Goal: Task Accomplishment & Management: Manage account settings

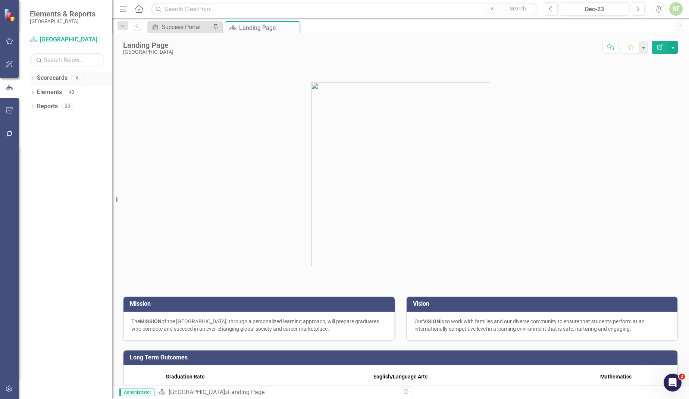
click at [32, 78] on icon "Dropdown" at bounding box center [32, 79] width 5 height 4
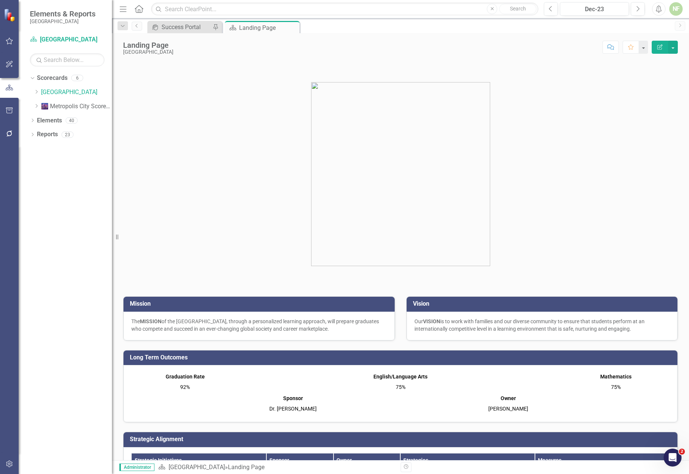
click at [191, 319] on p "The MISSION of the [GEOGRAPHIC_DATA], through a personalized learning approach,…" at bounding box center [259, 325] width 256 height 15
click at [191, 319] on div "The MISSION of the [GEOGRAPHIC_DATA], through a personalized learning approach,…" at bounding box center [259, 326] width 271 height 29
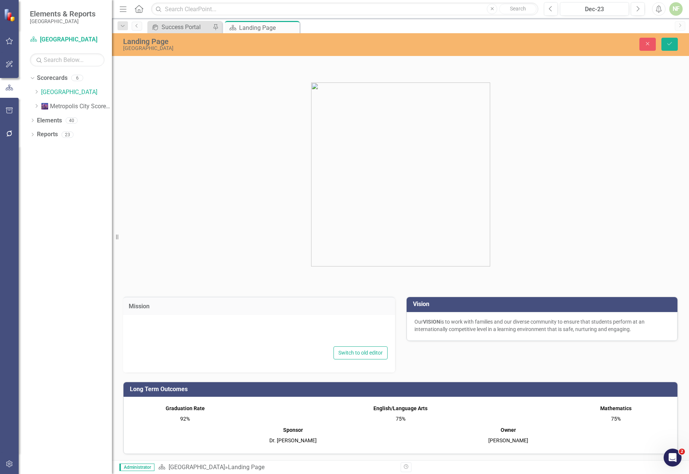
type textarea "<p>The&nbsp;<strong>MISSION&nbsp;</strong>of the [GEOGRAPHIC_DATA], through a p…"
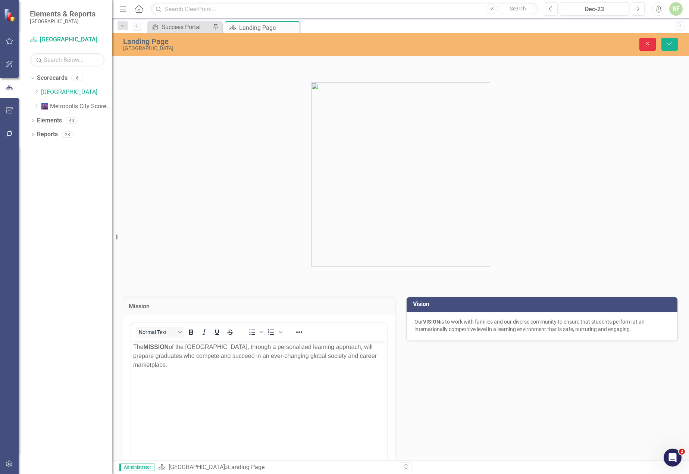
click at [643, 43] on button "Close" at bounding box center [648, 44] width 16 height 13
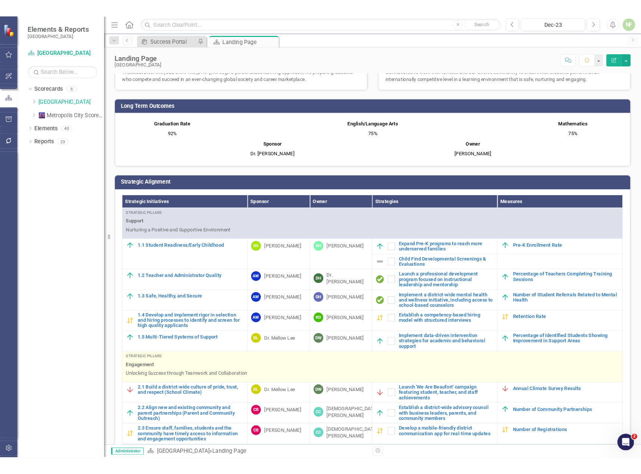
scroll to position [224, 0]
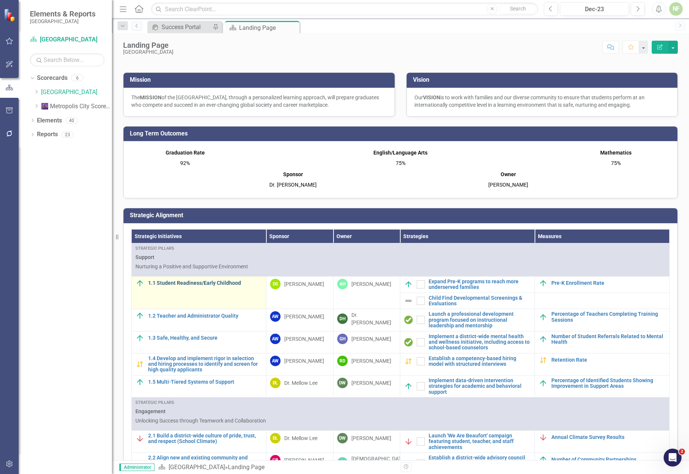
click at [182, 281] on link "1.1 Student Readiness/Early Childhood" at bounding box center [205, 283] width 114 height 6
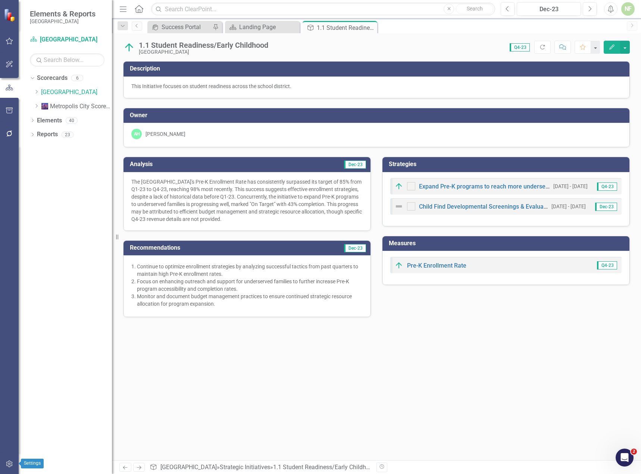
click at [12, 398] on icon "button" at bounding box center [9, 463] width 6 height 7
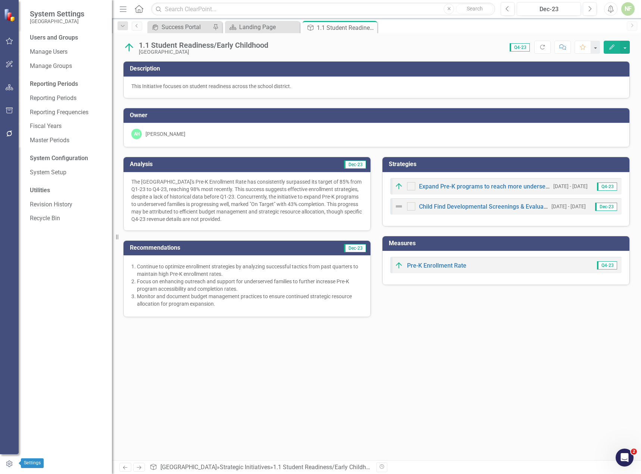
click at [11, 398] on icon "button" at bounding box center [9, 463] width 8 height 7
click at [53, 52] on link "Manage Users" at bounding box center [67, 52] width 75 height 9
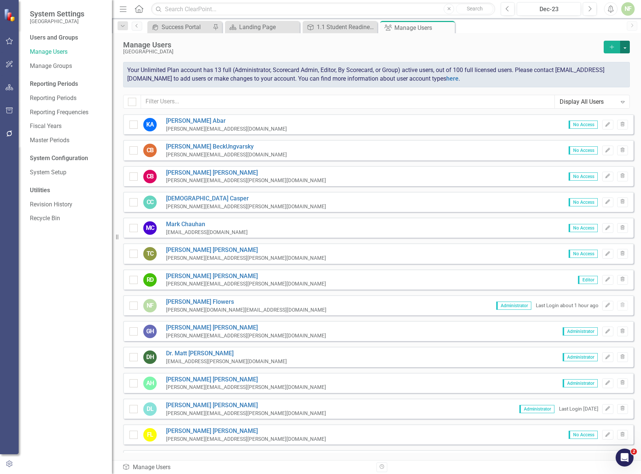
click at [626, 47] on button "button" at bounding box center [625, 47] width 10 height 13
click at [547, 44] on div "Manage Users" at bounding box center [361, 45] width 477 height 8
click at [53, 173] on link "System Setup" at bounding box center [67, 172] width 75 height 9
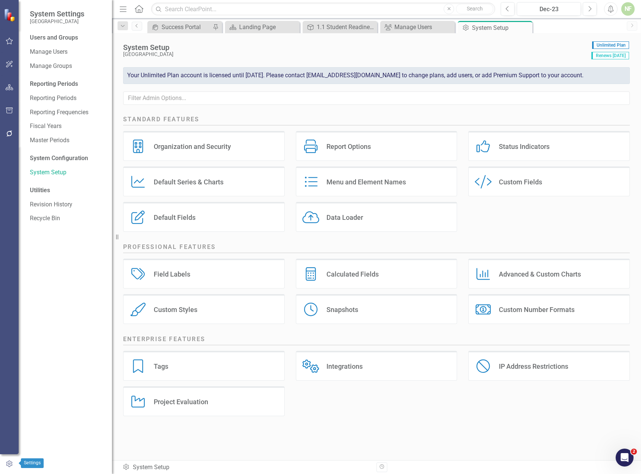
click at [11, 398] on icon "button" at bounding box center [9, 463] width 8 height 7
click at [16, 398] on div at bounding box center [9, 299] width 19 height 307
click at [635, 9] on div "Previous Dec-23 Next Alerts NF User Edit Profile Disable Sound Silence Alerts H…" at bounding box center [564, 8] width 143 height 13
click at [629, 10] on div "NF" at bounding box center [627, 8] width 13 height 13
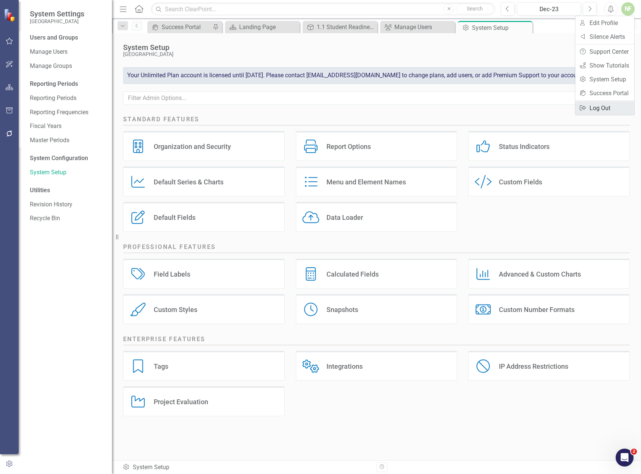
click at [595, 110] on link "Logout Log Out" at bounding box center [604, 108] width 59 height 14
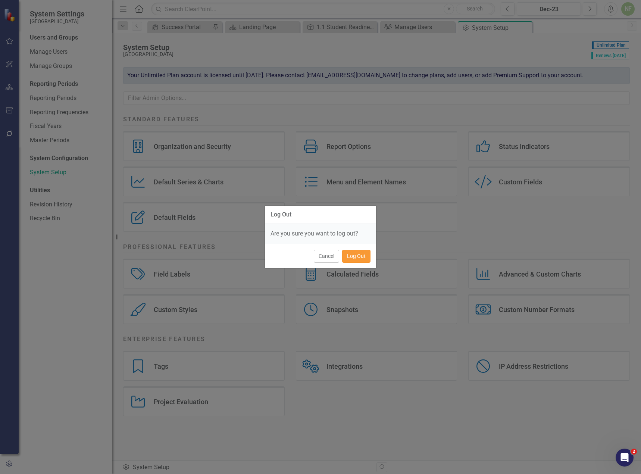
click at [363, 260] on button "Log Out" at bounding box center [356, 256] width 28 height 13
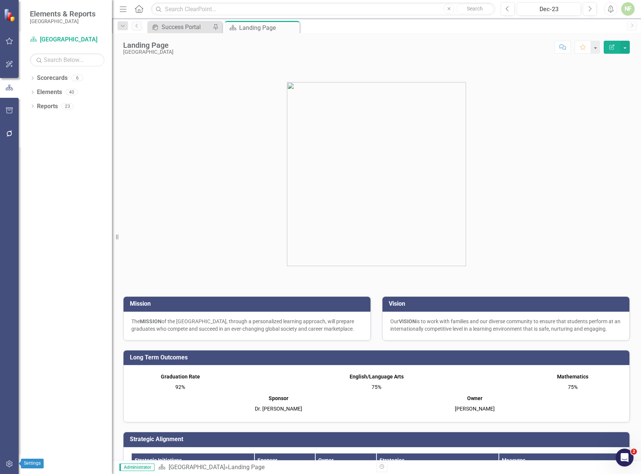
click at [13, 462] on icon "button" at bounding box center [10, 464] width 8 height 6
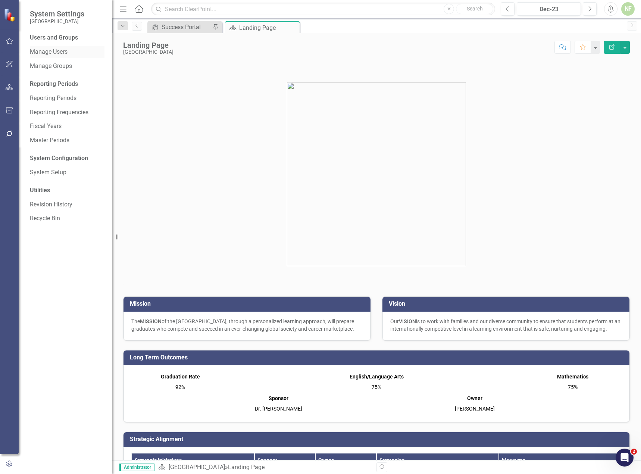
click at [48, 51] on link "Manage Users" at bounding box center [67, 52] width 75 height 9
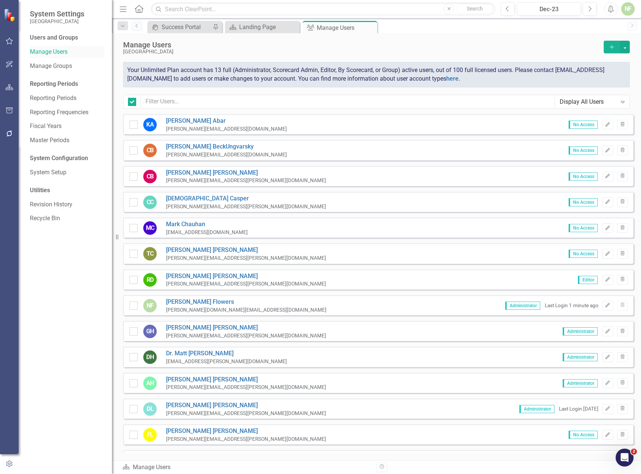
checkbox input "false"
click at [578, 124] on span "No Access" at bounding box center [583, 125] width 29 height 8
click at [605, 124] on icon "Edit" at bounding box center [608, 124] width 6 height 4
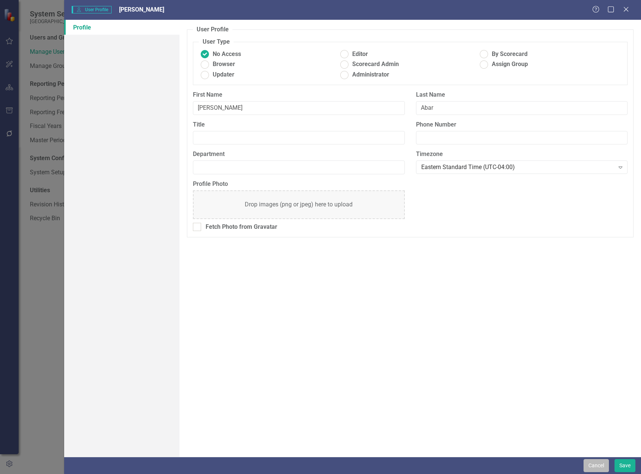
click at [597, 466] on button "Cancel" at bounding box center [596, 465] width 25 height 13
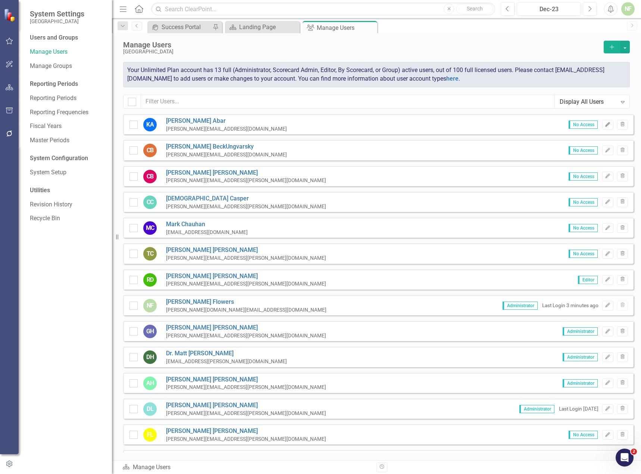
click at [605, 124] on icon "Edit" at bounding box center [608, 124] width 6 height 4
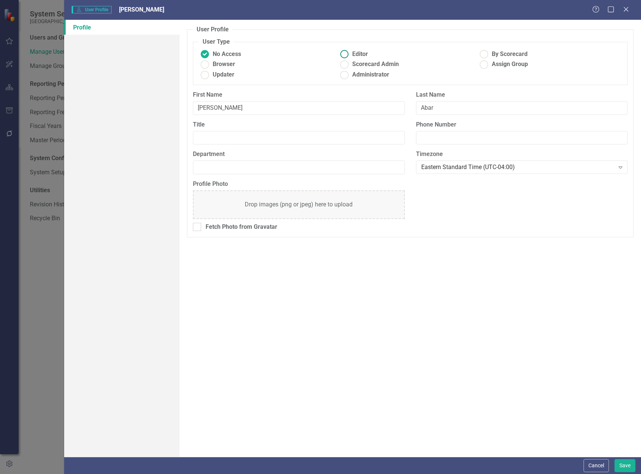
click at [344, 52] on ins at bounding box center [345, 55] width 12 height 12
click at [344, 52] on input "Editor" at bounding box center [345, 55] width 12 height 12
radio input "true"
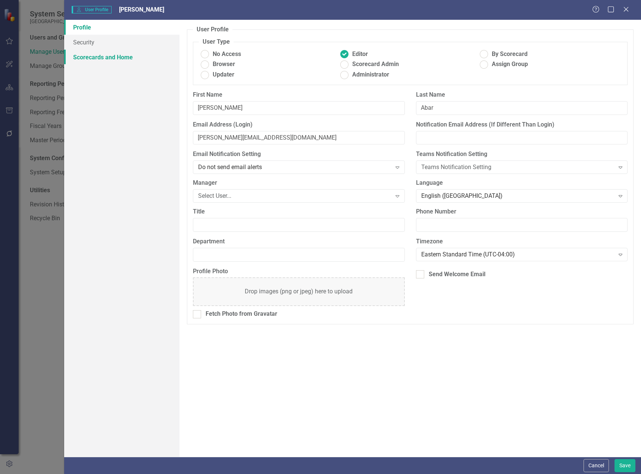
click at [129, 57] on link "Scorecards and Home" at bounding box center [121, 57] width 115 height 15
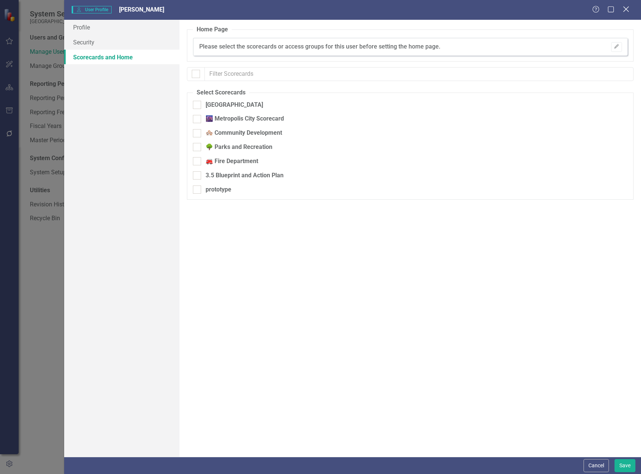
click at [629, 7] on icon "Close" at bounding box center [625, 9] width 9 height 7
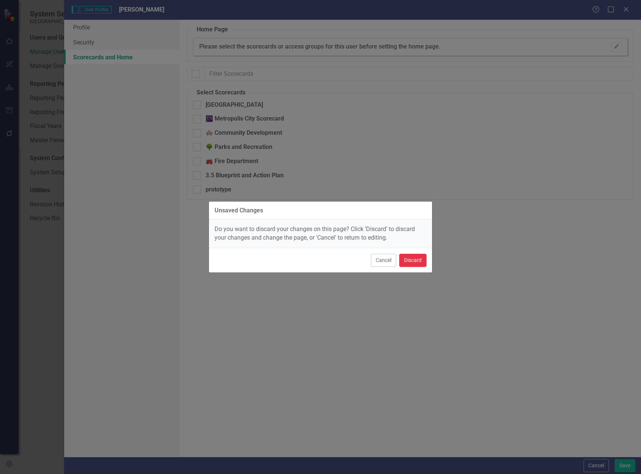
click at [413, 261] on button "Discard" at bounding box center [412, 260] width 27 height 13
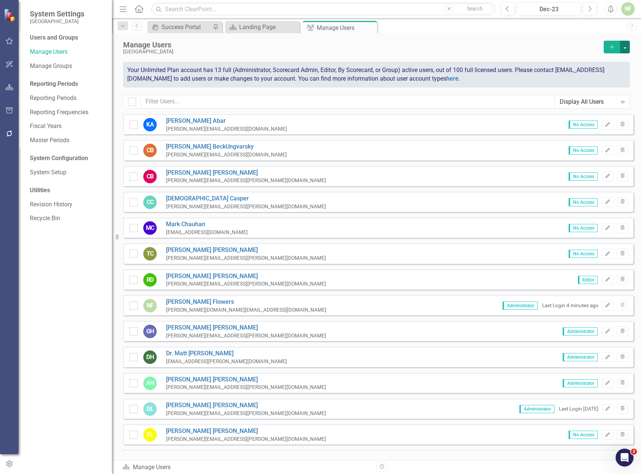
click at [626, 46] on button "button" at bounding box center [625, 47] width 10 height 13
click at [623, 51] on button "button" at bounding box center [625, 47] width 10 height 13
click at [625, 50] on button "button" at bounding box center [625, 47] width 10 height 13
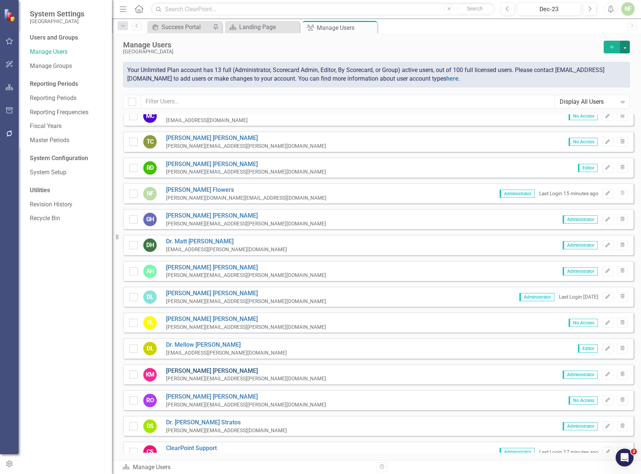
scroll to position [249, 0]
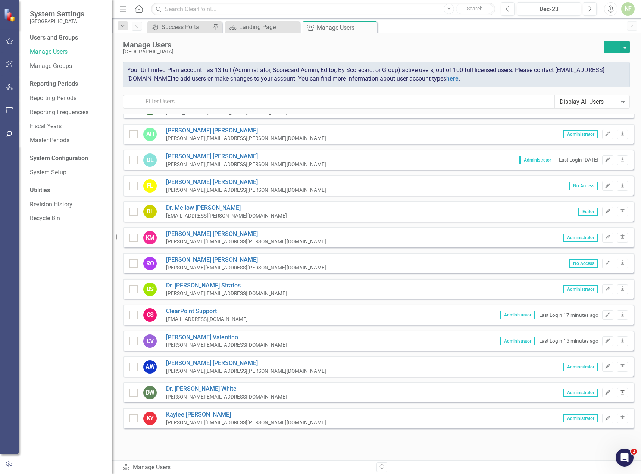
click at [620, 394] on button "Trash" at bounding box center [622, 393] width 11 height 10
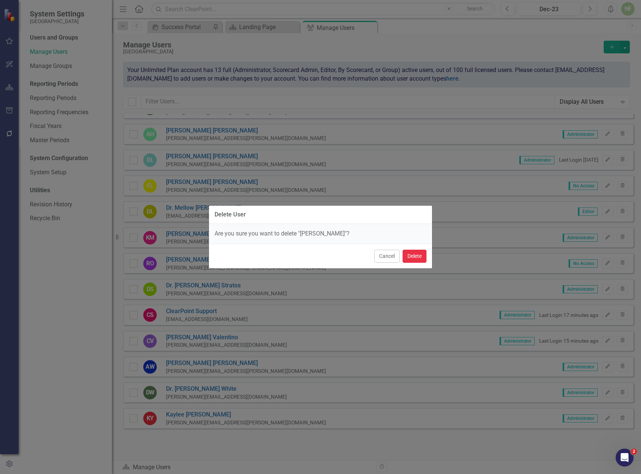
click at [409, 256] on button "Delete" at bounding box center [415, 256] width 24 height 13
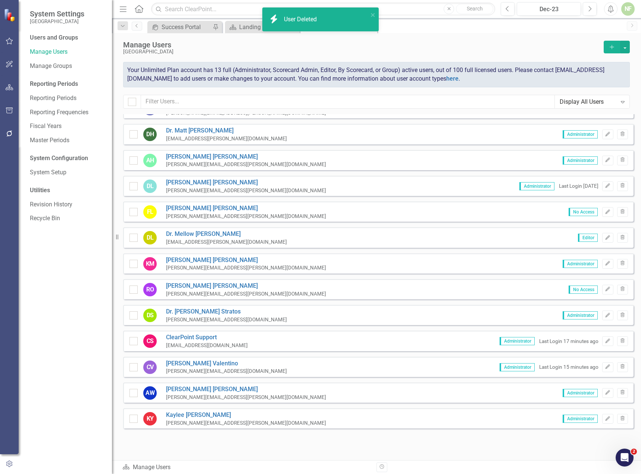
scroll to position [223, 0]
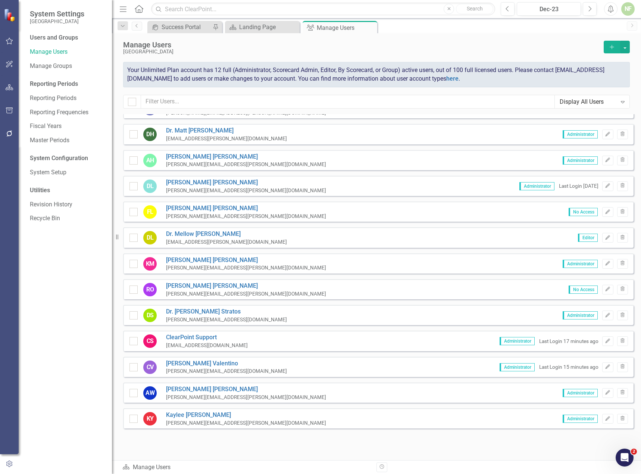
click at [138, 417] on div "KY" at bounding box center [147, 418] width 19 height 13
click at [134, 418] on input "checkbox" at bounding box center [131, 417] width 5 height 5
checkbox input "true"
click at [132, 394] on div at bounding box center [133, 393] width 8 height 8
click at [132, 394] on input "checkbox" at bounding box center [131, 391] width 5 height 5
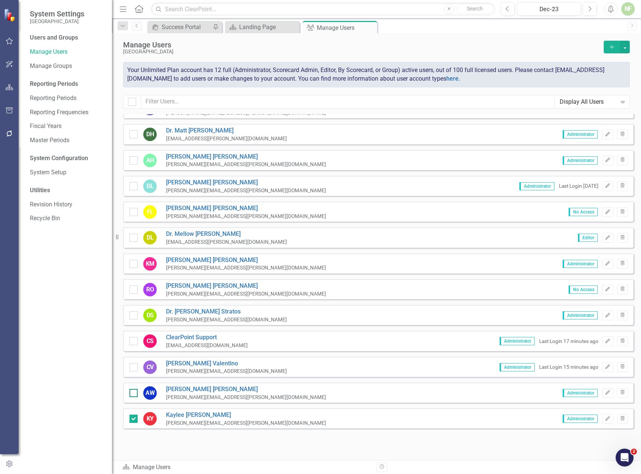
checkbox input "true"
click at [627, 46] on button "button" at bounding box center [625, 47] width 10 height 13
click at [134, 314] on div at bounding box center [133, 315] width 8 height 8
click at [134, 314] on input "checkbox" at bounding box center [131, 313] width 5 height 5
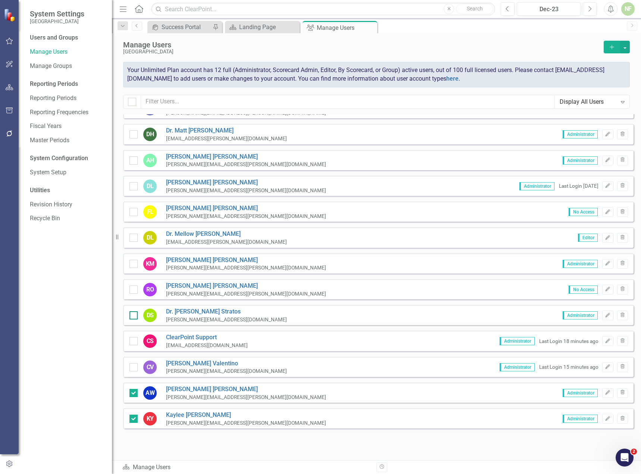
checkbox input "true"
click at [137, 262] on div at bounding box center [133, 264] width 8 height 8
click at [134, 262] on input "checkbox" at bounding box center [131, 262] width 5 height 5
checkbox input "true"
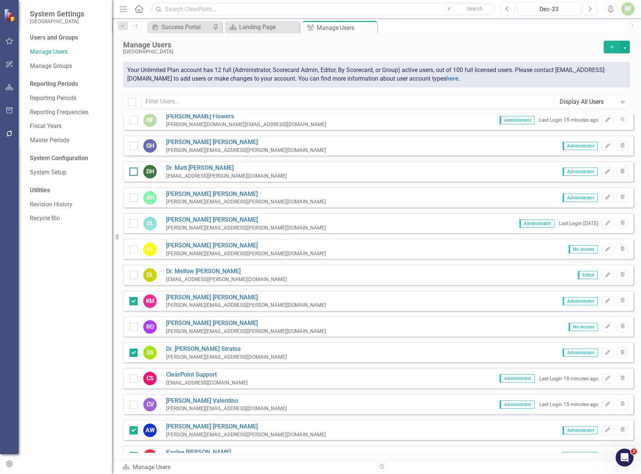
click at [132, 172] on input "checkbox" at bounding box center [131, 170] width 5 height 5
checkbox input "true"
click at [136, 146] on div at bounding box center [133, 146] width 8 height 8
click at [134, 146] on input "checkbox" at bounding box center [131, 144] width 5 height 5
checkbox input "true"
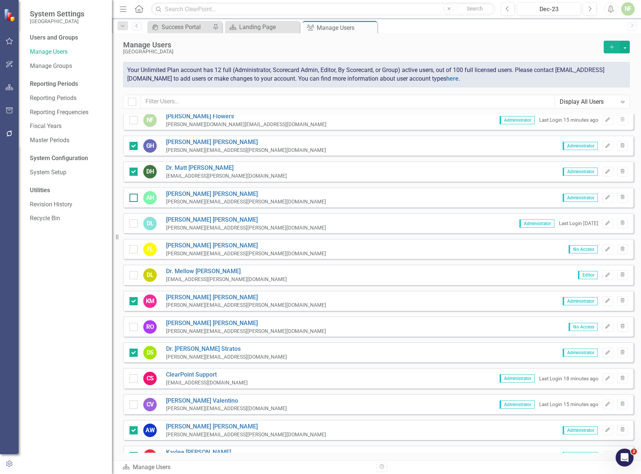
click at [134, 197] on input "checkbox" at bounding box center [131, 196] width 5 height 5
checkbox input "true"
click at [132, 221] on input "checkbox" at bounding box center [131, 221] width 5 height 5
checkbox input "true"
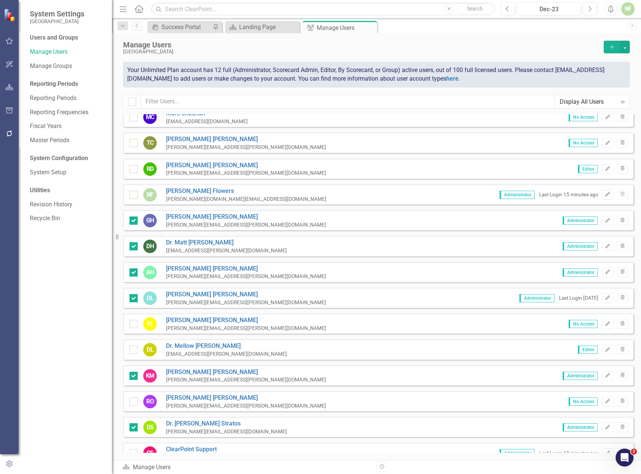
scroll to position [0, 0]
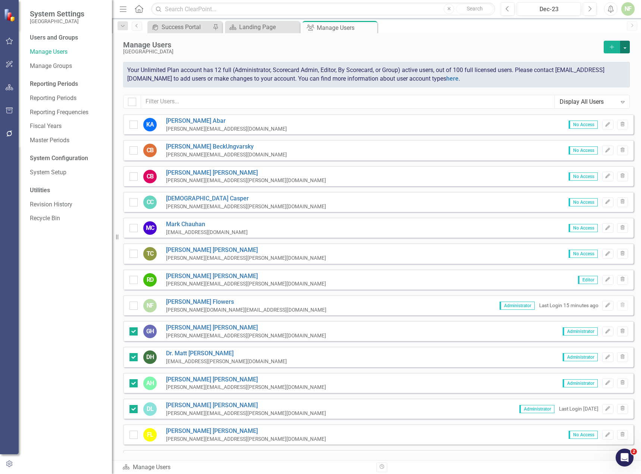
click at [625, 47] on button "button" at bounding box center [625, 47] width 10 height 13
click at [607, 92] on link "Edit Multiple Edit Multiple" at bounding box center [594, 88] width 69 height 14
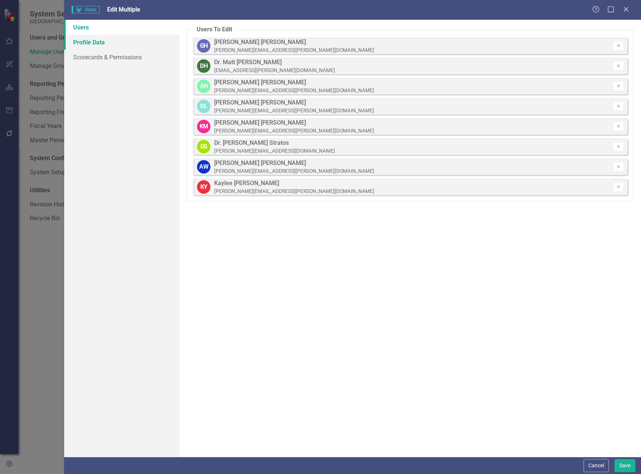
click at [103, 40] on link "Profile Data" at bounding box center [121, 42] width 115 height 15
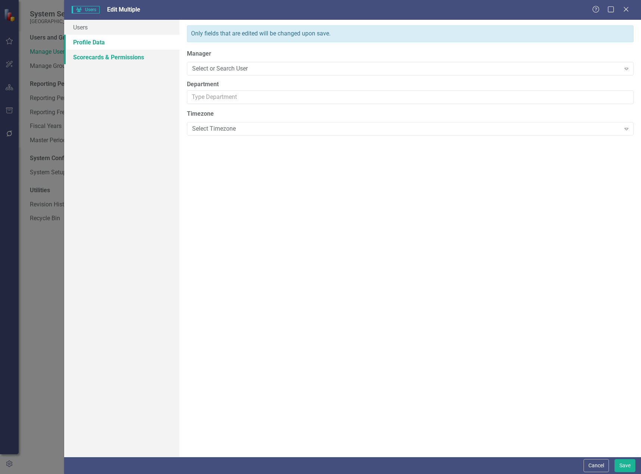
click at [91, 55] on link "Scorecards & Permissions" at bounding box center [121, 57] width 115 height 15
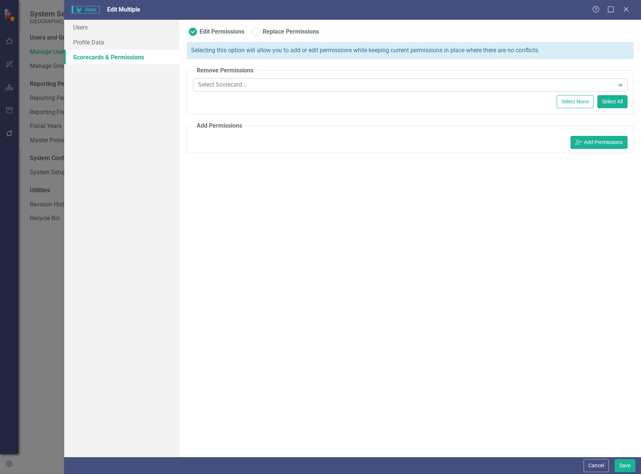
click at [246, 84] on div at bounding box center [404, 85] width 419 height 10
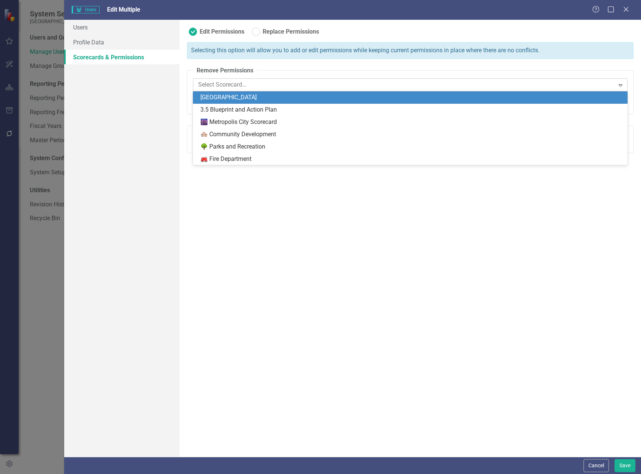
click at [246, 84] on div at bounding box center [404, 85] width 419 height 10
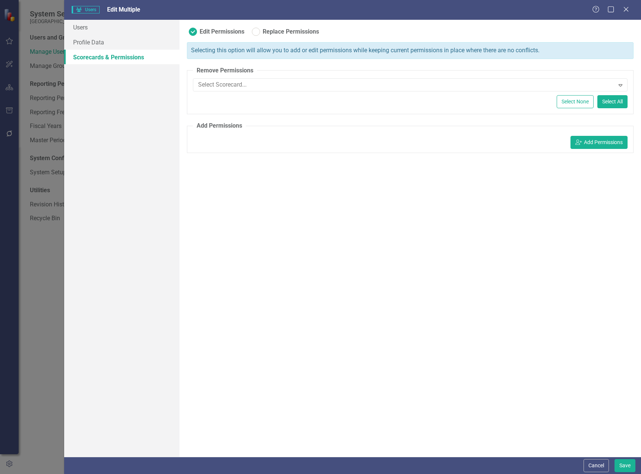
click at [258, 31] on label "Replace Permissions" at bounding box center [285, 32] width 67 height 8
click at [255, 31] on input "Replace Permissions" at bounding box center [252, 30] width 5 height 5
radio input "false"
radio input "true"
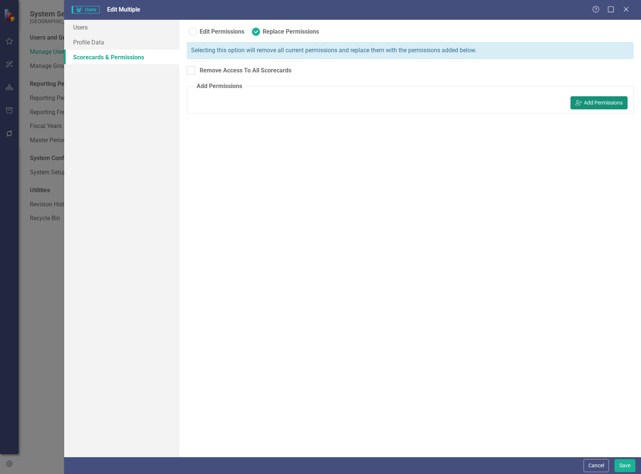
click at [585, 105] on button "icon.userAdd Add Permissions" at bounding box center [599, 102] width 57 height 13
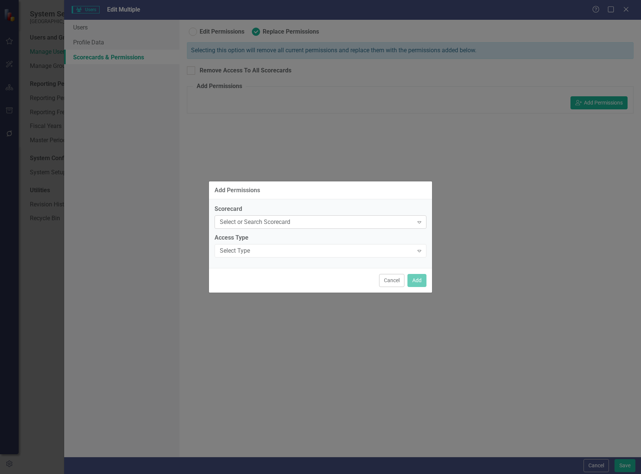
click at [264, 218] on div "Select or Search Scorecard" at bounding box center [317, 222] width 194 height 9
click at [257, 254] on div "Select Type" at bounding box center [317, 251] width 194 height 9
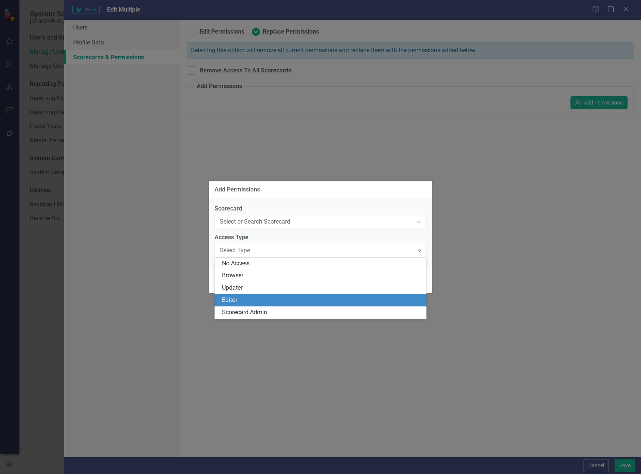
click at [251, 298] on div "Editor" at bounding box center [322, 300] width 200 height 9
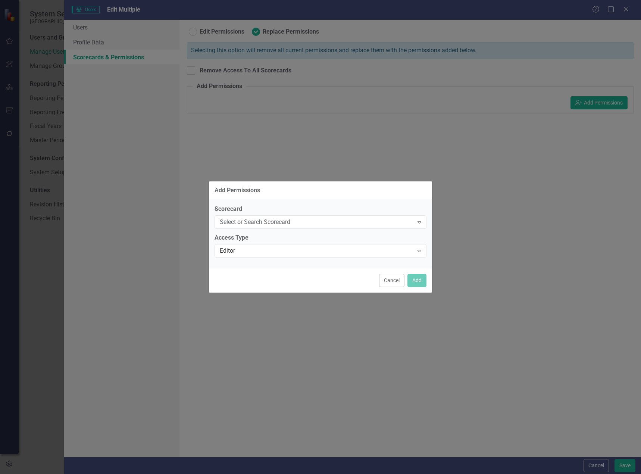
click at [427, 282] on div "Cancel Add" at bounding box center [320, 280] width 223 height 25
click at [378, 278] on div "Cancel Add" at bounding box center [320, 280] width 223 height 25
click at [391, 278] on button "Cancel" at bounding box center [391, 280] width 25 height 13
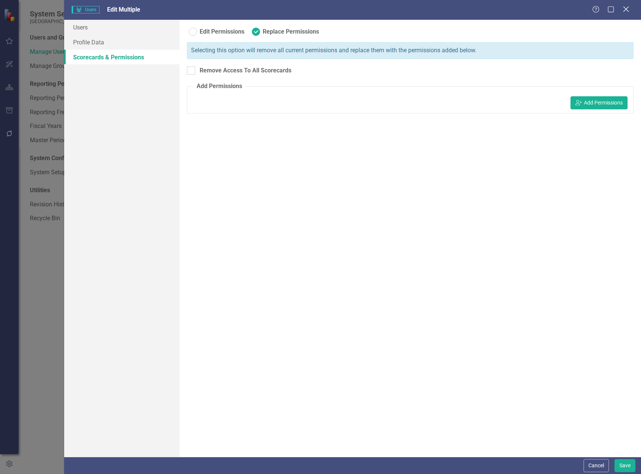
click at [628, 8] on icon at bounding box center [626, 9] width 6 height 6
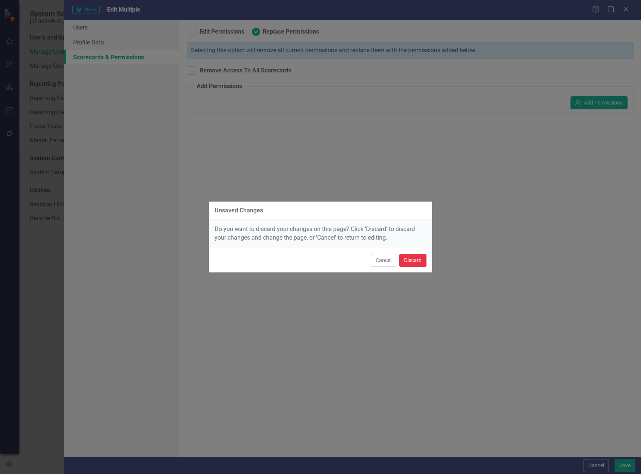
click at [415, 259] on button "Discard" at bounding box center [412, 260] width 27 height 13
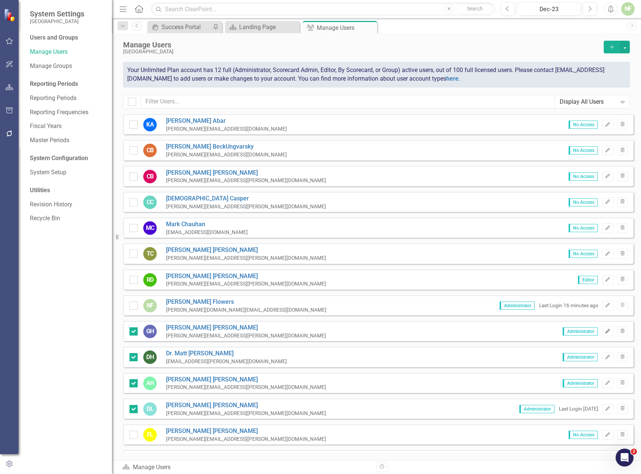
click at [605, 333] on icon "Edit" at bounding box center [608, 331] width 6 height 4
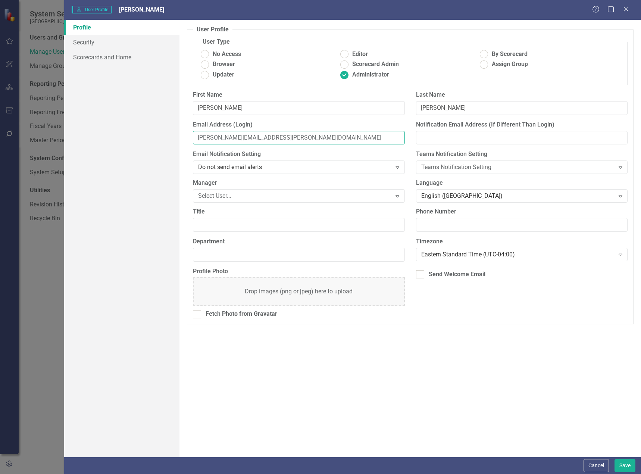
click at [228, 134] on input "[PERSON_NAME][EMAIL_ADDRESS][PERSON_NAME][DOMAIN_NAME]" at bounding box center [299, 138] width 212 height 14
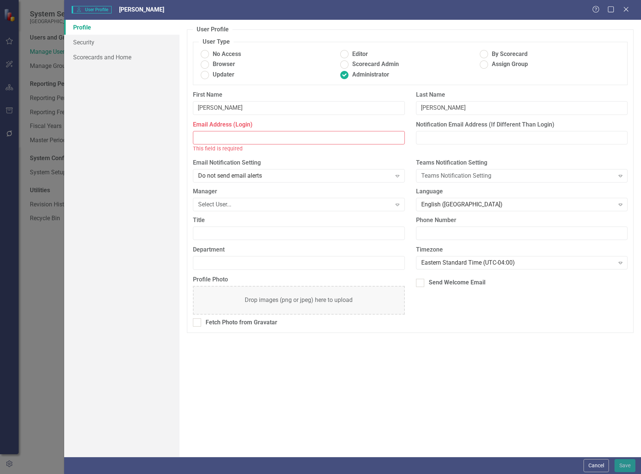
paste input "Henderson, Geraldine C <Geraldine.Henderson@beaufort.k12.sc.us>"
click at [214, 138] on input "Henderson, Geraldine C <Geraldine.Henderson@beaufort.k12.sc.us" at bounding box center [299, 138] width 212 height 14
click at [238, 135] on input "Henderson, Geraldine C <Geraldine.Henderson@beaufort.k12.sc.us" at bounding box center [299, 138] width 212 height 14
type input "Henderson, Geraldine C <Geraldine.Henderson@beaufort.k12.sc.us"
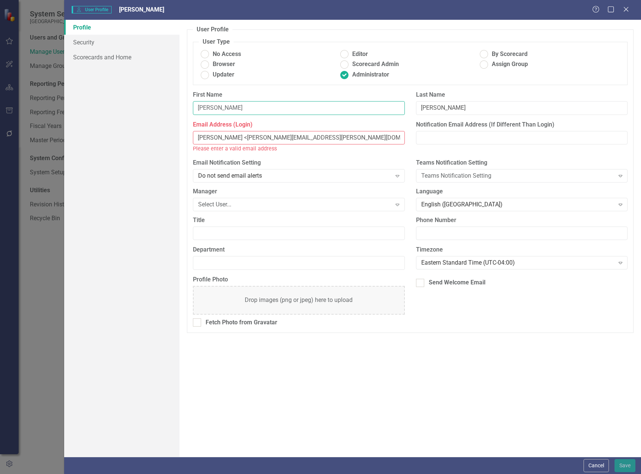
click at [207, 106] on input "[PERSON_NAME]" at bounding box center [299, 108] width 212 height 14
paste input "aldine"
type input "Geraldine"
click at [265, 137] on input "Henderson, Geraldine C <Geraldine.Henderson@beaufort.k12.sc.us" at bounding box center [299, 138] width 212 height 14
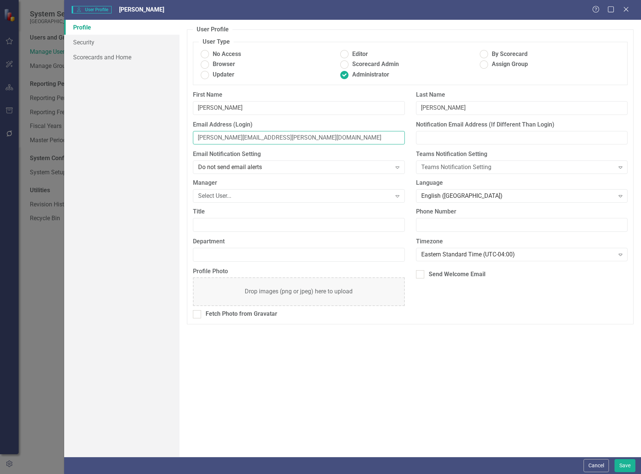
type input "Geraldine.Henderson@beaufort.k12.sc.us"
click at [133, 183] on div "Profile Security Scorecards and Home" at bounding box center [121, 238] width 115 height 437
click at [346, 55] on ins at bounding box center [345, 55] width 12 height 12
click at [346, 55] on input "Editor" at bounding box center [345, 55] width 12 height 12
radio input "true"
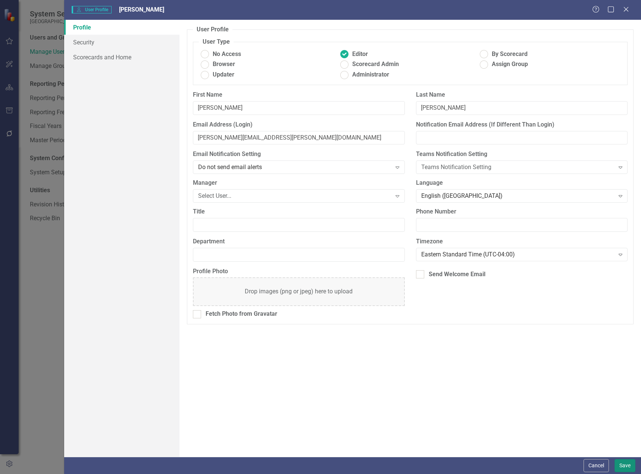
click at [624, 459] on button "Save" at bounding box center [625, 465] width 21 height 13
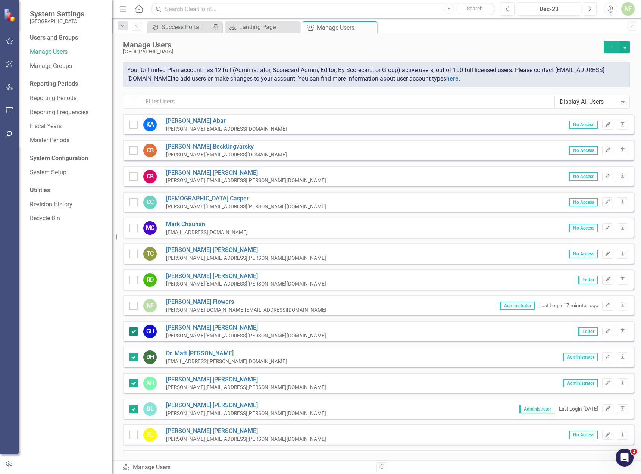
click at [134, 332] on div at bounding box center [133, 331] width 8 height 8
click at [134, 332] on input "checkbox" at bounding box center [131, 329] width 5 height 5
checkbox input "false"
click at [126, 351] on div "DH Dr. Matt Hunt matt@hunt.com Administrator Edit Trash" at bounding box center [378, 357] width 510 height 20
click at [132, 356] on input "checkbox" at bounding box center [131, 355] width 5 height 5
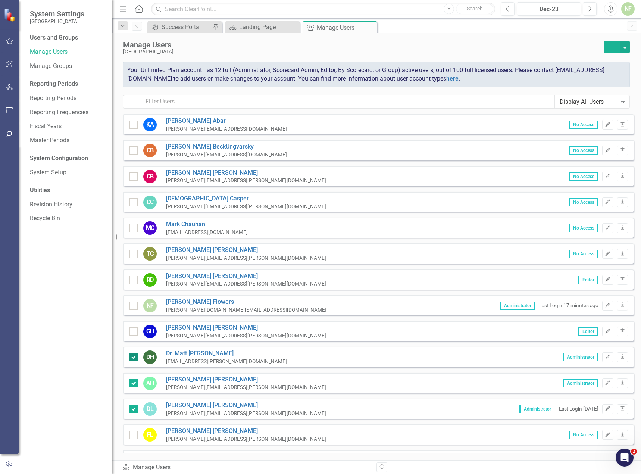
checkbox input "false"
click at [132, 385] on div at bounding box center [133, 383] width 8 height 8
click at [132, 384] on input "checkbox" at bounding box center [131, 381] width 5 height 5
checkbox input "false"
click at [135, 409] on div at bounding box center [133, 409] width 8 height 8
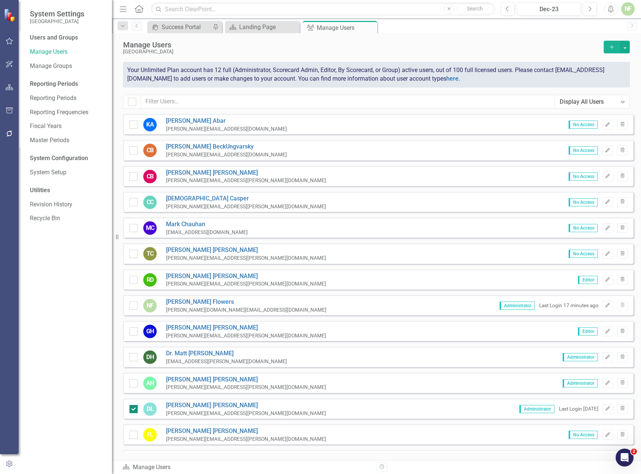
click at [134, 409] on input "checkbox" at bounding box center [131, 407] width 5 height 5
checkbox input "false"
click at [605, 359] on icon "Edit" at bounding box center [608, 357] width 6 height 4
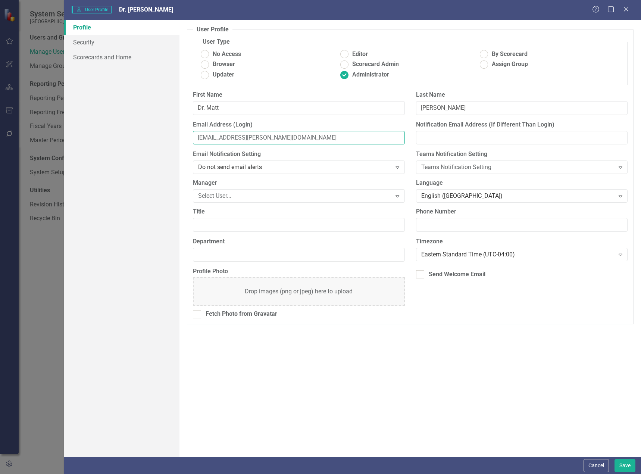
click at [240, 137] on input "[EMAIL_ADDRESS][PERSON_NAME][DOMAIN_NAME]" at bounding box center [299, 138] width 212 height 14
paste input "Hunt, Matthew D <matthew.hunt@beaufort.k12.sc.us>"
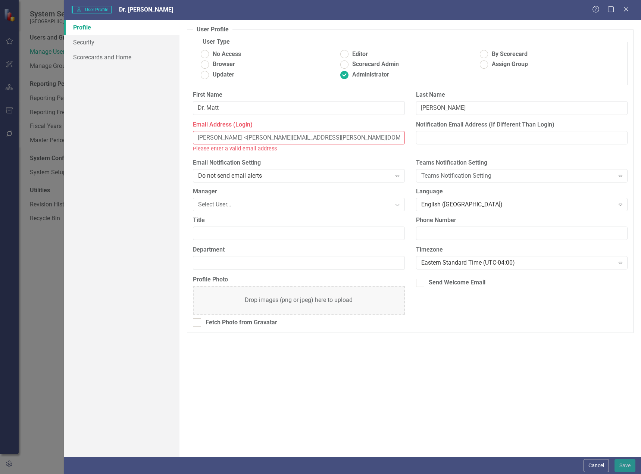
click at [224, 138] on input "Hunt, Matthew D <matthew.hunt@beaufort.k12.sc.us" at bounding box center [299, 138] width 212 height 14
type input "Hunt, Matthew D <matthew.hunt@beaufort.k12.sc.us"
click at [209, 103] on input "Dr. Matt" at bounding box center [299, 108] width 212 height 14
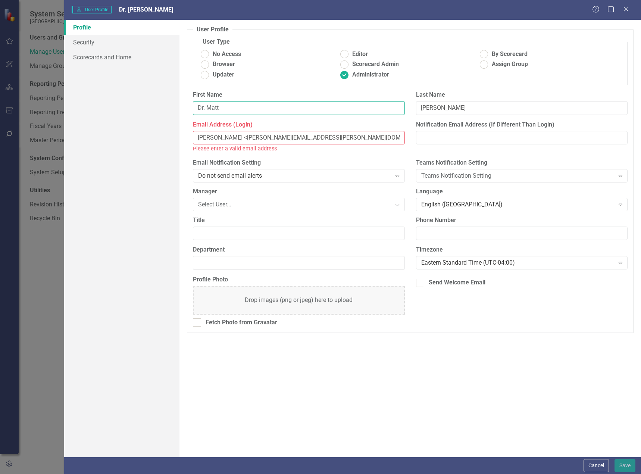
click at [209, 103] on input "Dr. Matt" at bounding box center [299, 108] width 212 height 14
paste input "Matthew"
type input "Matthew"
drag, startPoint x: 247, startPoint y: 136, endPoint x: 156, endPoint y: 129, distance: 90.9
click at [156, 129] on div "Profile Security Scorecards and Home User Profile ClearPoint has a wealth of op…" at bounding box center [352, 238] width 577 height 437
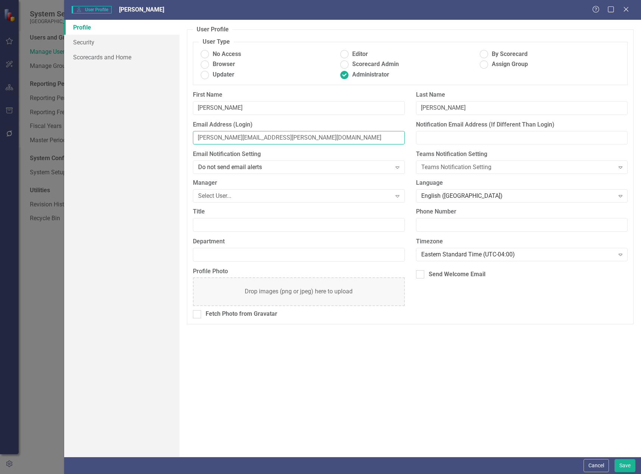
click at [294, 136] on input "matthew.hunt@beaufort.k12.sc.us" at bounding box center [299, 138] width 212 height 14
type input "matthew.hunt@beaufort.k12.sc.us"
click at [349, 53] on ins at bounding box center [345, 55] width 12 height 12
click at [349, 53] on input "Editor" at bounding box center [345, 55] width 12 height 12
radio input "true"
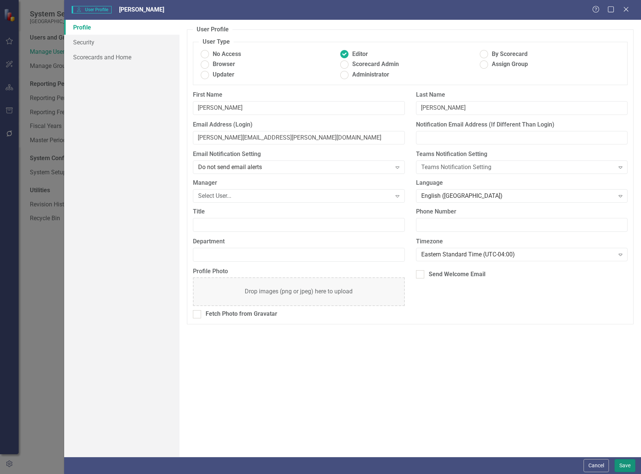
click at [628, 464] on button "Save" at bounding box center [625, 465] width 21 height 13
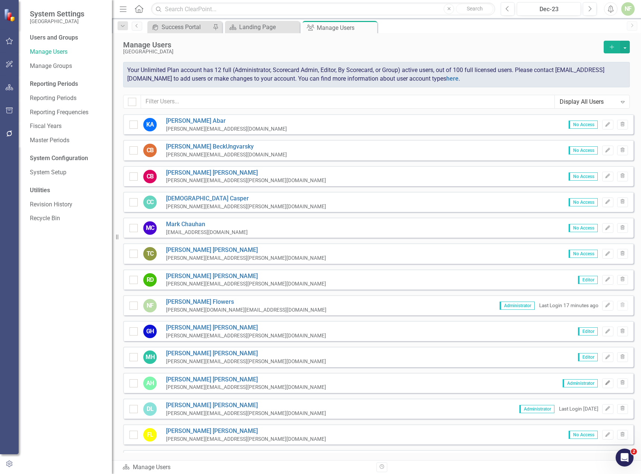
click at [602, 384] on button "Edit" at bounding box center [607, 383] width 11 height 10
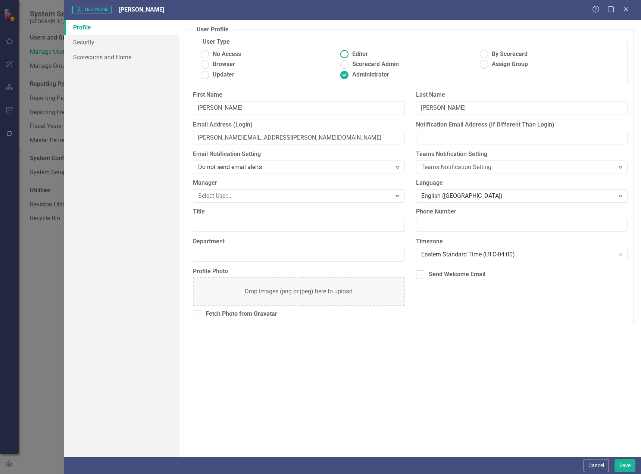
click at [347, 57] on ins at bounding box center [345, 55] width 12 height 12
click at [347, 57] on input "Editor" at bounding box center [345, 55] width 12 height 12
radio input "true"
click at [238, 137] on input "[PERSON_NAME][EMAIL_ADDRESS][PERSON_NAME][DOMAIN_NAME]" at bounding box center [299, 138] width 212 height 14
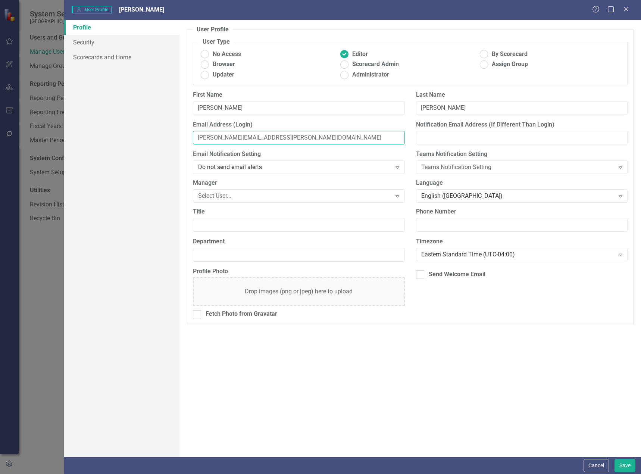
click at [238, 137] on input "[PERSON_NAME][EMAIL_ADDRESS][PERSON_NAME][DOMAIN_NAME]" at bounding box center [299, 138] width 212 height 14
paste input "Gould, Ashley B <ashley.gould@beaufort.k12.sc.us>"
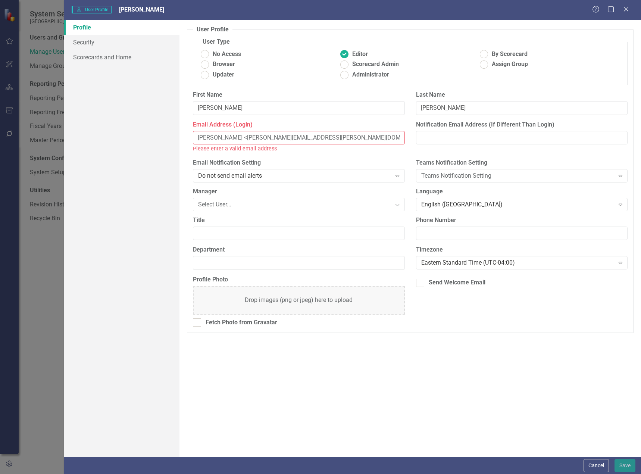
click at [202, 138] on input "Gould, Ashley B <ashley.gould@beaufort.k12.sc.us" at bounding box center [299, 138] width 212 height 14
type input ", Ashley B <ashley.gould@beaufort.k12.sc.us"
click at [445, 108] on input "[PERSON_NAME]" at bounding box center [522, 108] width 212 height 14
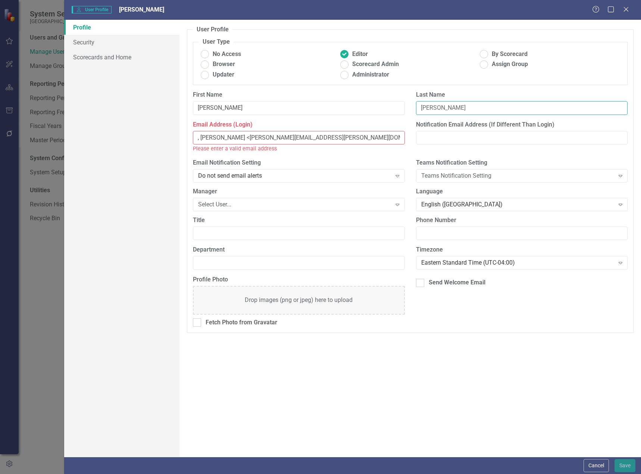
paste input "Gould"
type input "Gould"
click at [228, 137] on input ", Ashley B <ashley.gould@beaufort.k12.sc.us" at bounding box center [299, 138] width 212 height 14
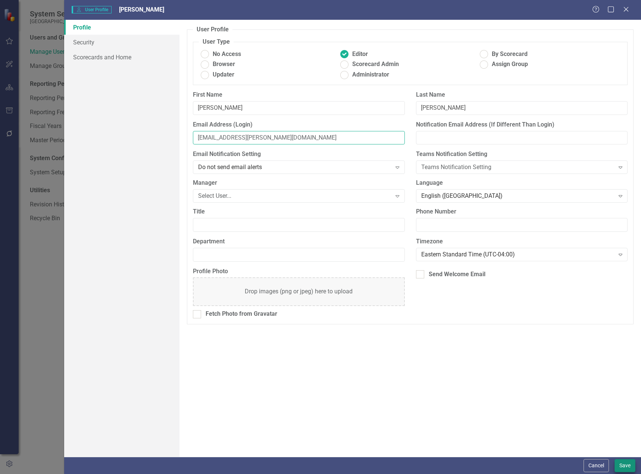
type input "ashley.gould@beaufort.k12.sc.us"
click at [618, 463] on button "Save" at bounding box center [625, 465] width 21 height 13
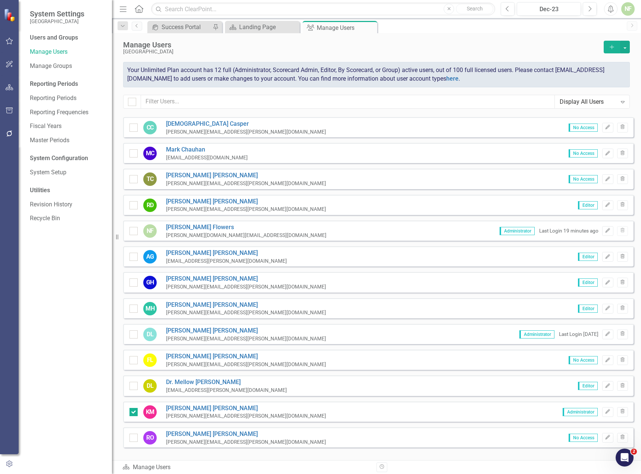
scroll to position [223, 0]
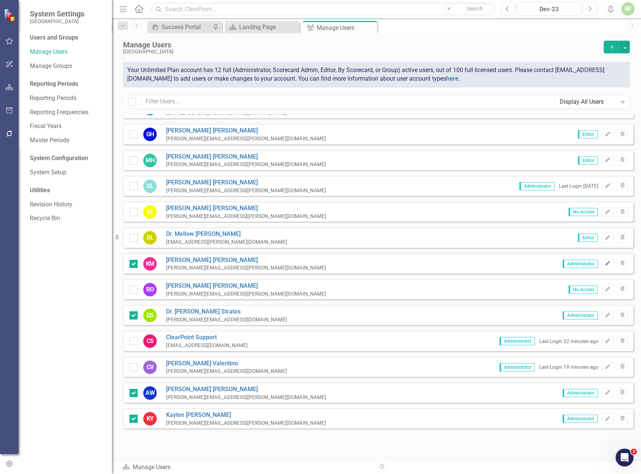
click at [605, 264] on icon "Edit" at bounding box center [608, 263] width 6 height 4
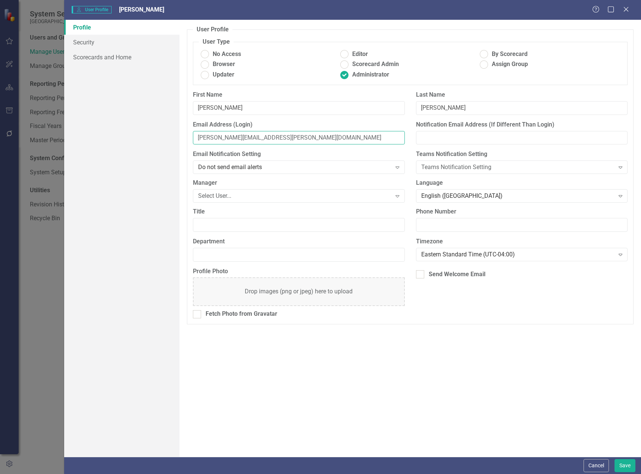
click at [231, 138] on input "[PERSON_NAME][EMAIL_ADDRESS][PERSON_NAME][DOMAIN_NAME]" at bounding box center [299, 138] width 212 height 14
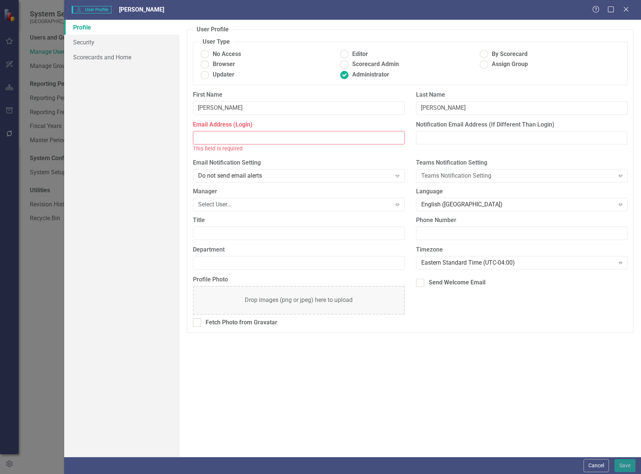
paste input "McKenzie, Karen M <Karen.Mckenzie@beaufort.k12.sc.us>"
drag, startPoint x: 253, startPoint y: 137, endPoint x: 137, endPoint y: 131, distance: 115.5
click at [137, 131] on div "Profile Security Scorecards and Home User Profile ClearPoint has a wealth of op…" at bounding box center [352, 238] width 577 height 437
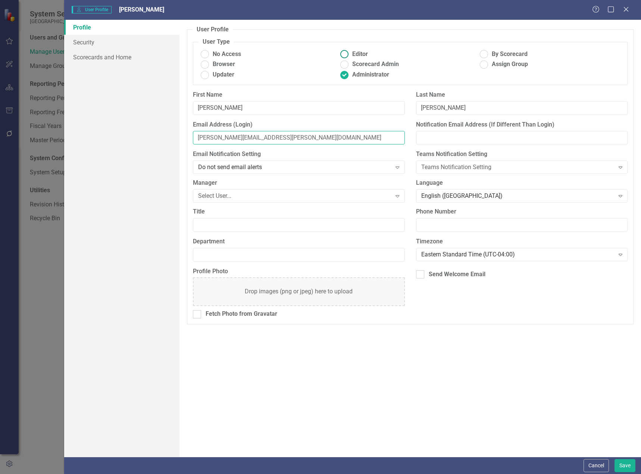
type input "Karen.Mckenzie@beaufort.k12.sc.us"
click at [347, 52] on ins at bounding box center [345, 55] width 12 height 12
click at [347, 52] on input "Editor" at bounding box center [345, 55] width 12 height 12
radio input "true"
click at [624, 462] on button "Save" at bounding box center [625, 465] width 21 height 13
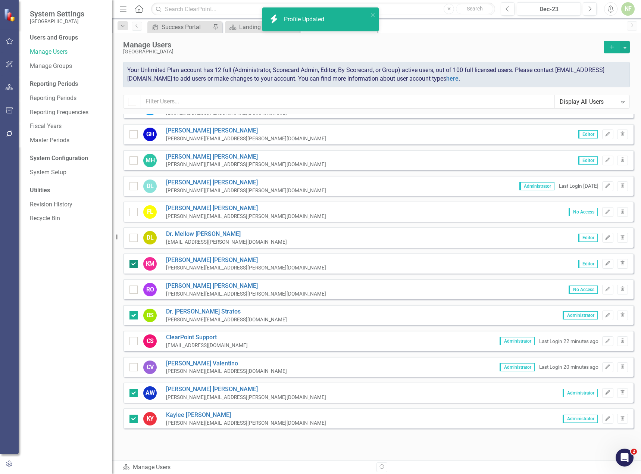
click at [132, 265] on div at bounding box center [133, 264] width 8 height 8
click at [132, 265] on input "checkbox" at bounding box center [131, 262] width 5 height 5
checkbox input "false"
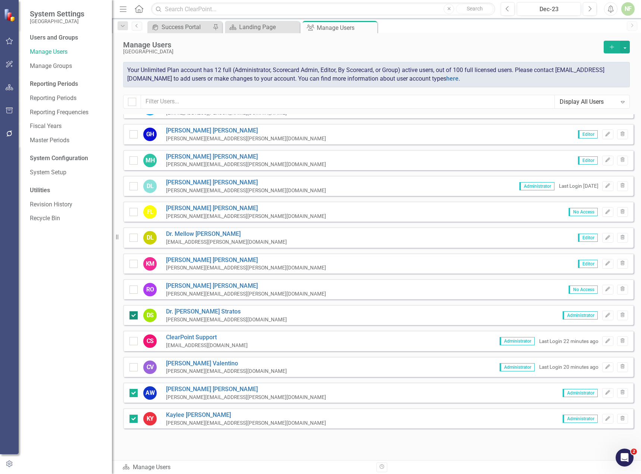
click at [133, 313] on input "checkbox" at bounding box center [131, 313] width 5 height 5
checkbox input "false"
click at [135, 393] on div at bounding box center [133, 393] width 8 height 8
click at [134, 393] on input "checkbox" at bounding box center [131, 391] width 5 height 5
checkbox input "false"
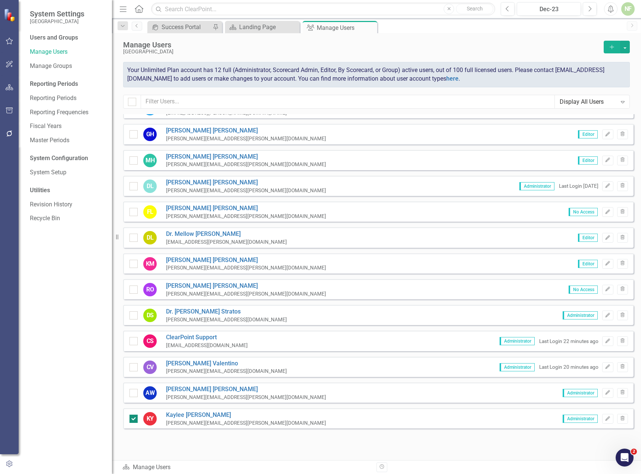
click at [131, 416] on input "checkbox" at bounding box center [131, 417] width 5 height 5
checkbox input "false"
click at [602, 313] on button "Edit" at bounding box center [607, 315] width 11 height 10
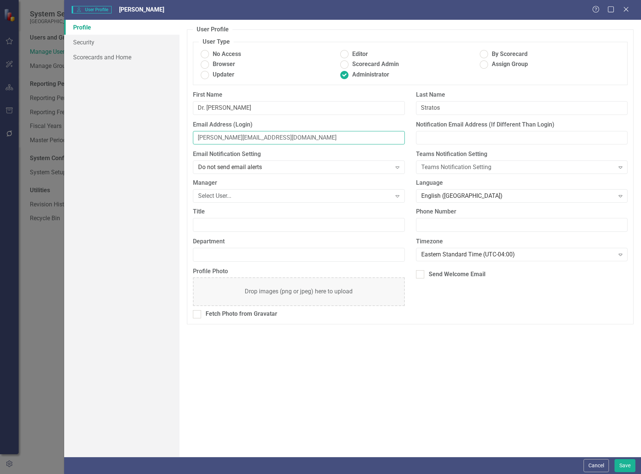
click at [226, 139] on input "[PERSON_NAME][EMAIL_ADDRESS][DOMAIN_NAME]" at bounding box center [299, 138] width 212 height 14
paste input "Stratos, Mary E <Mary.Stratos@beaufort.k12.sc.us>"
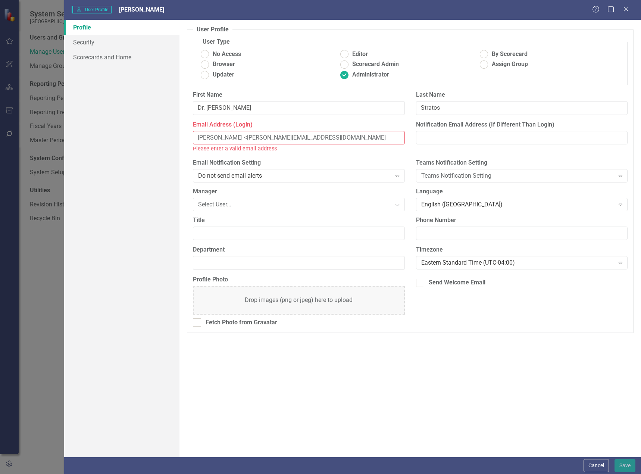
drag, startPoint x: 242, startPoint y: 138, endPoint x: 135, endPoint y: 138, distance: 106.3
click at [135, 138] on div "Profile Security Scorecards and Home User Profile ClearPoint has a wealth of op…" at bounding box center [352, 238] width 577 height 437
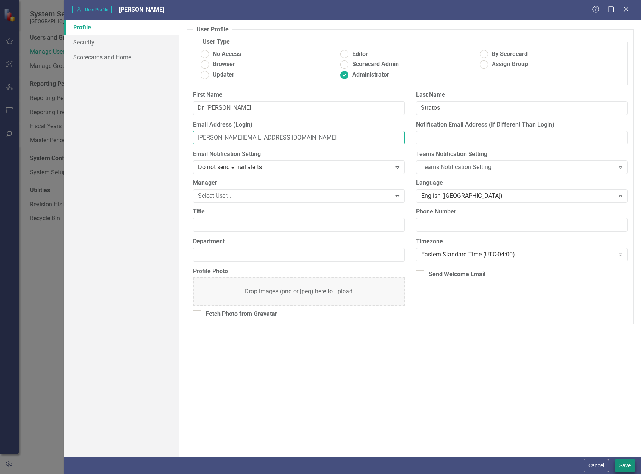
type input "Mary.Stratos@beaufort.k12.sc.us"
click at [628, 465] on button "Save" at bounding box center [625, 465] width 21 height 13
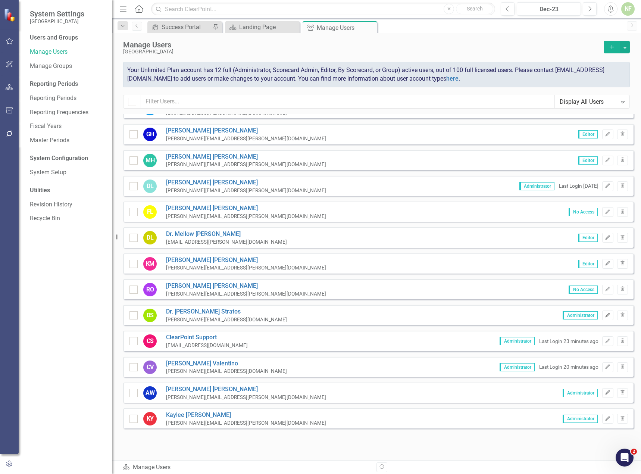
click at [605, 317] on icon "Edit" at bounding box center [608, 315] width 6 height 4
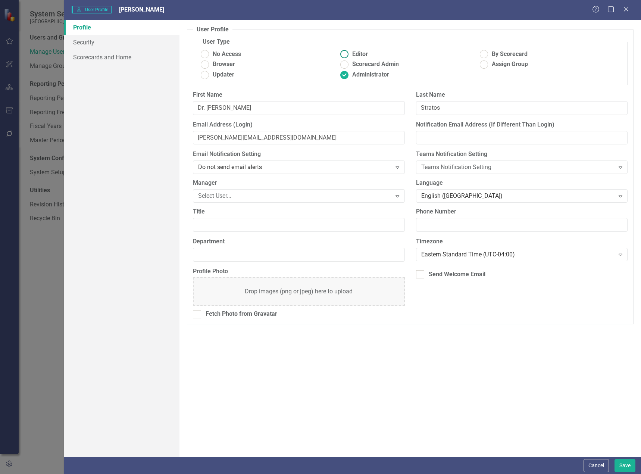
click at [351, 53] on label "Editor" at bounding box center [408, 54] width 140 height 9
click at [350, 53] on input "Editor" at bounding box center [345, 55] width 12 height 12
radio input "true"
click at [630, 465] on button "Save" at bounding box center [625, 465] width 21 height 13
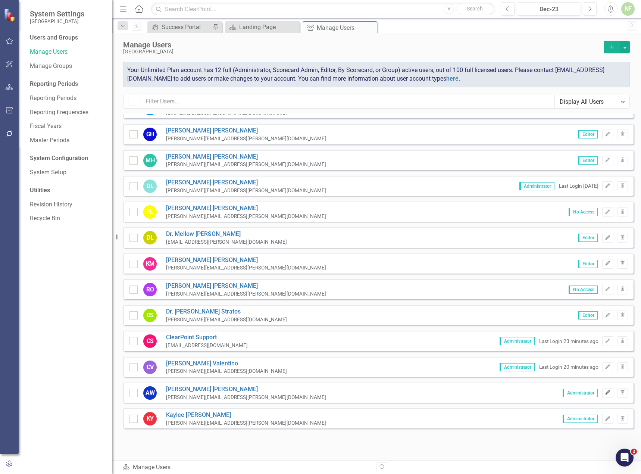
click at [605, 393] on button "Edit" at bounding box center [607, 393] width 11 height 10
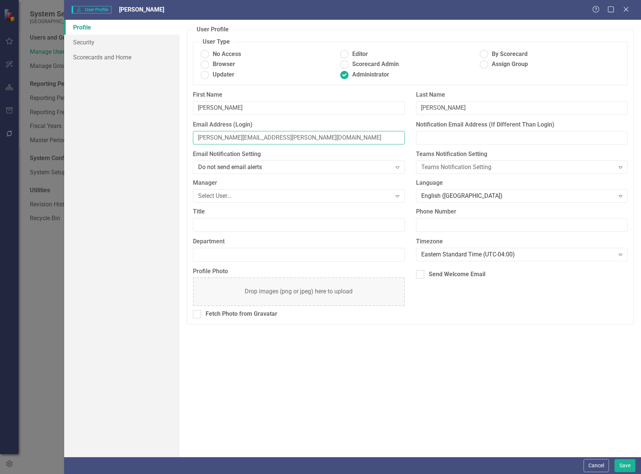
click at [218, 136] on input "[PERSON_NAME][EMAIL_ADDRESS][PERSON_NAME][DOMAIN_NAME]" at bounding box center [299, 138] width 212 height 14
paste input "Walton, Alice W <Alice.Walton@beaufort.k12.sc.us>"
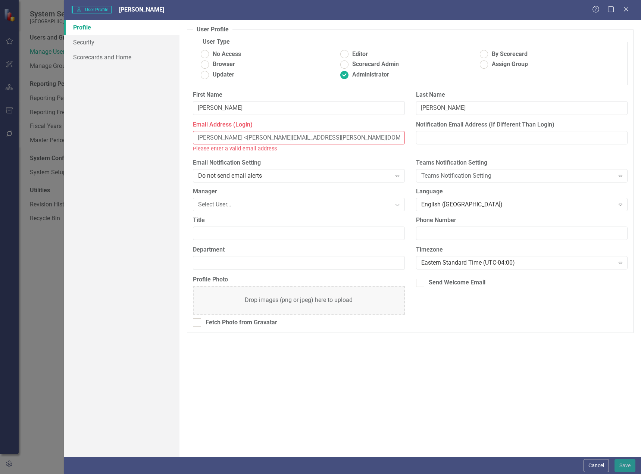
drag, startPoint x: 243, startPoint y: 136, endPoint x: 160, endPoint y: 127, distance: 82.9
click at [160, 127] on div "Profile Security Scorecards and Home User Profile ClearPoint has a wealth of op…" at bounding box center [352, 238] width 577 height 437
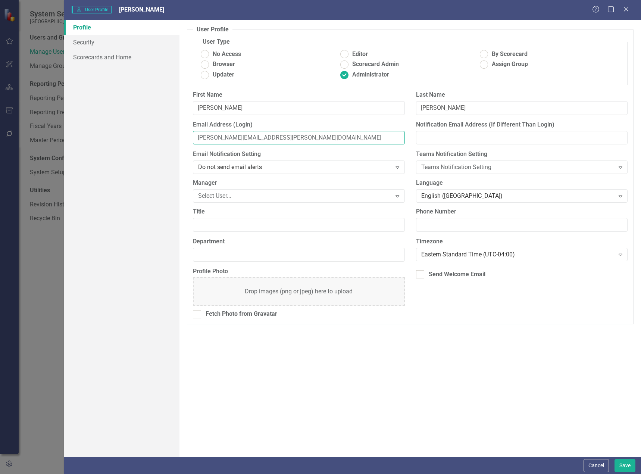
type input "Alice.Walton@beaufort.k12.sc.us"
click at [347, 51] on ins at bounding box center [345, 55] width 12 height 12
click at [347, 51] on input "Editor" at bounding box center [345, 55] width 12 height 12
radio input "true"
click at [628, 462] on button "Save" at bounding box center [625, 465] width 21 height 13
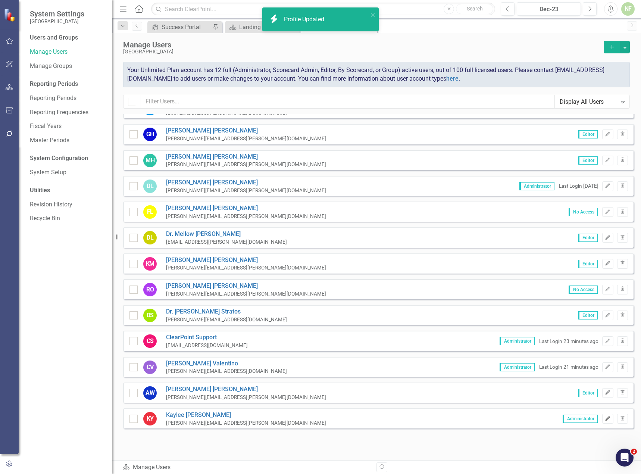
click at [605, 418] on icon "Edit" at bounding box center [608, 418] width 6 height 4
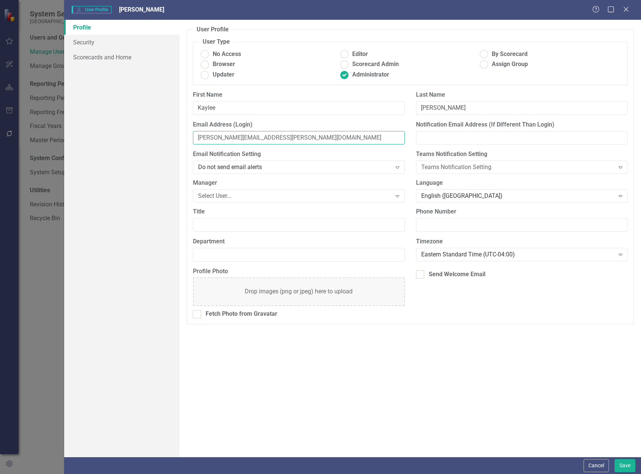
click at [224, 139] on input "[PERSON_NAME][EMAIL_ADDRESS][PERSON_NAME][DOMAIN_NAME]" at bounding box center [299, 138] width 212 height 14
paste input "Yinger, Kaylee M <Kaylee.Yinger@beaufort.k12.sc.us>"
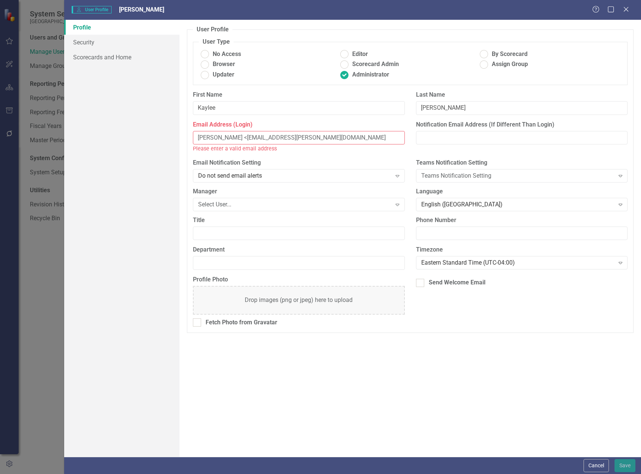
drag, startPoint x: 245, startPoint y: 138, endPoint x: 177, endPoint y: 138, distance: 68.3
click at [177, 138] on div "Profile Security Scorecards and Home User Profile ClearPoint has a wealth of op…" at bounding box center [352, 238] width 577 height 437
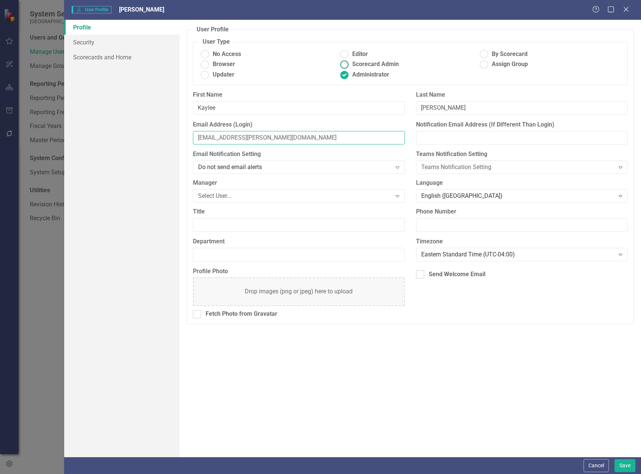
type input "Kaylee.Yinger@beaufort.k12.sc.us"
click at [346, 57] on ins at bounding box center [345, 55] width 12 height 12
click at [346, 57] on input "Editor" at bounding box center [345, 55] width 12 height 12
radio input "true"
click at [624, 465] on button "Save" at bounding box center [625, 465] width 21 height 13
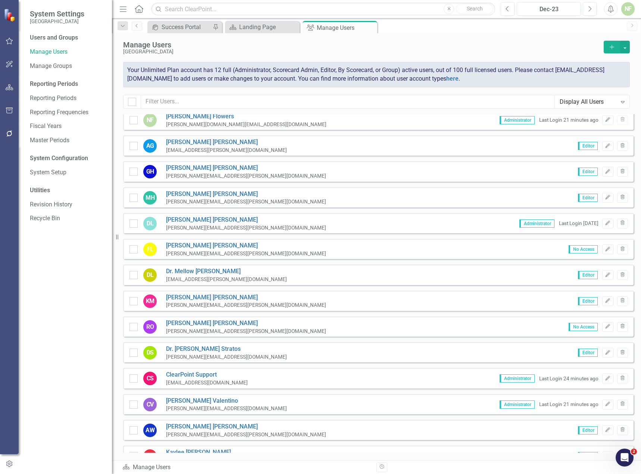
scroll to position [36, 0]
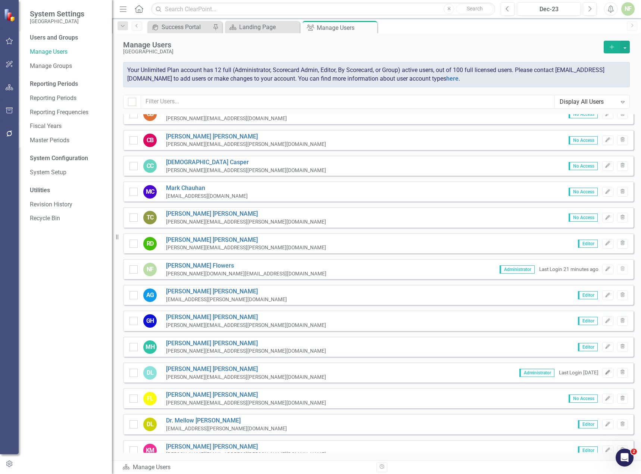
click at [606, 373] on icon "button" at bounding box center [608, 372] width 4 height 4
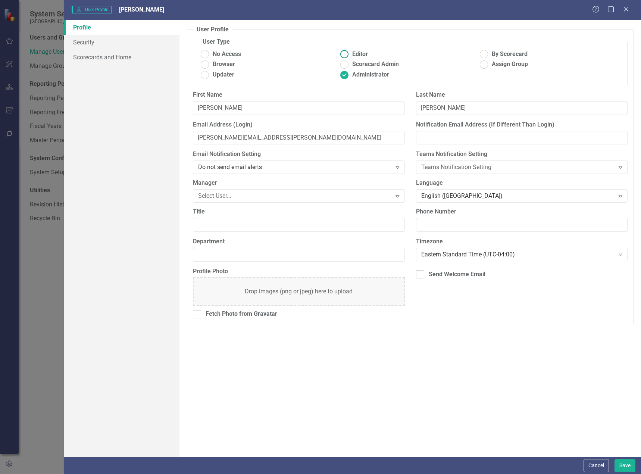
click at [345, 53] on ins at bounding box center [345, 55] width 12 height 12
click at [345, 53] on input "Editor" at bounding box center [345, 55] width 12 height 12
radio input "true"
click at [620, 464] on button "Save" at bounding box center [625, 465] width 21 height 13
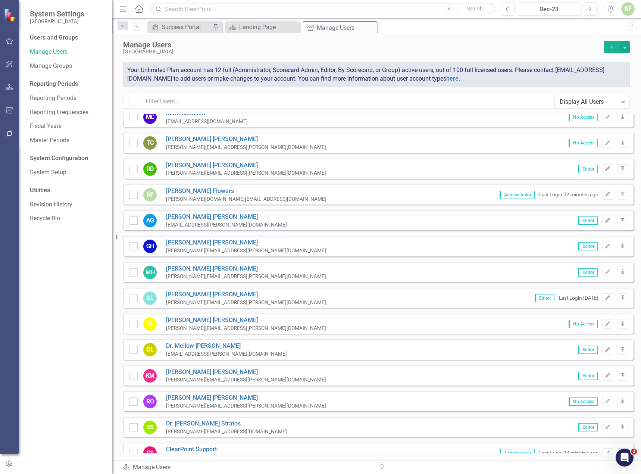
scroll to position [0, 0]
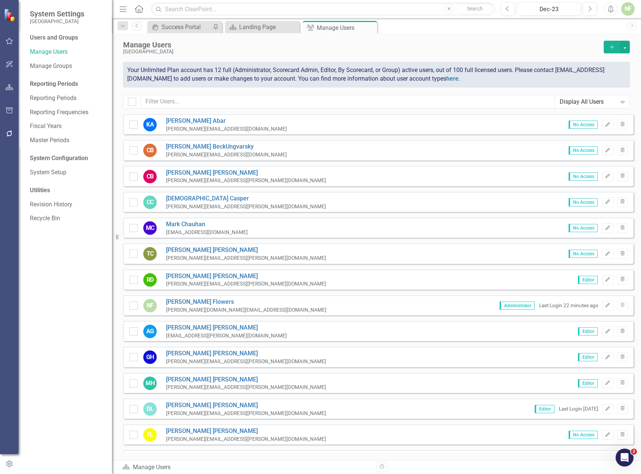
click at [609, 105] on div "Display All Users" at bounding box center [588, 101] width 57 height 9
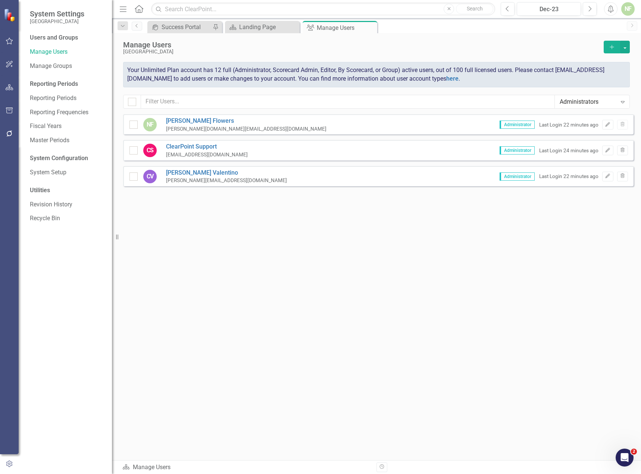
click at [600, 97] on div "Administrators Expand" at bounding box center [592, 102] width 75 height 13
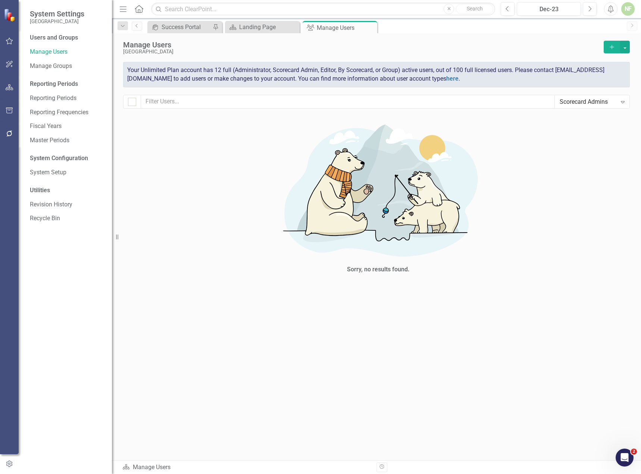
click at [598, 101] on div "Scorecard Admins" at bounding box center [588, 101] width 57 height 9
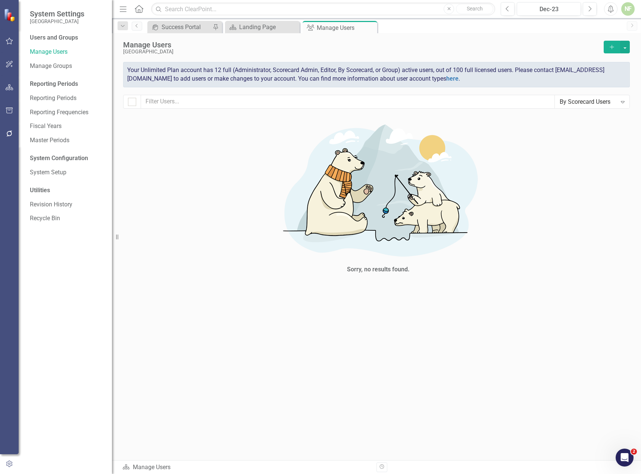
click at [599, 107] on div "By Scorecard Users Expand" at bounding box center [592, 102] width 75 height 13
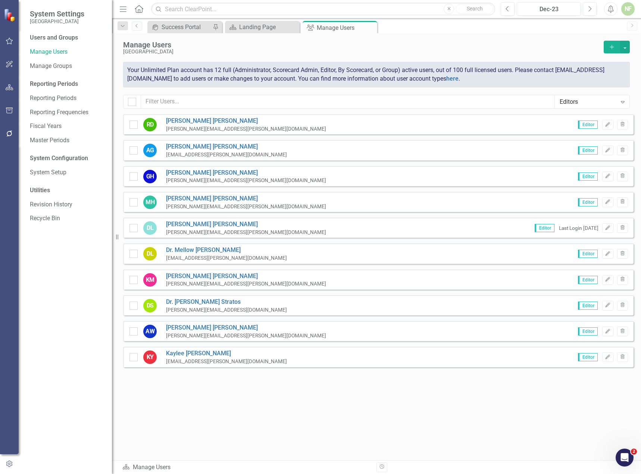
click at [602, 104] on div "Editors" at bounding box center [588, 101] width 57 height 9
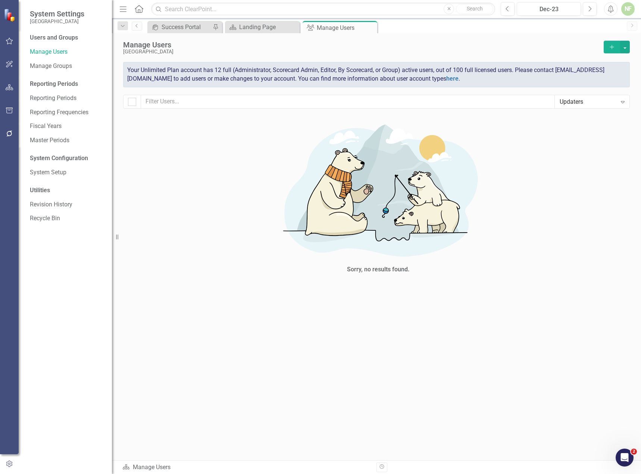
click at [603, 103] on div "Updaters" at bounding box center [588, 101] width 57 height 9
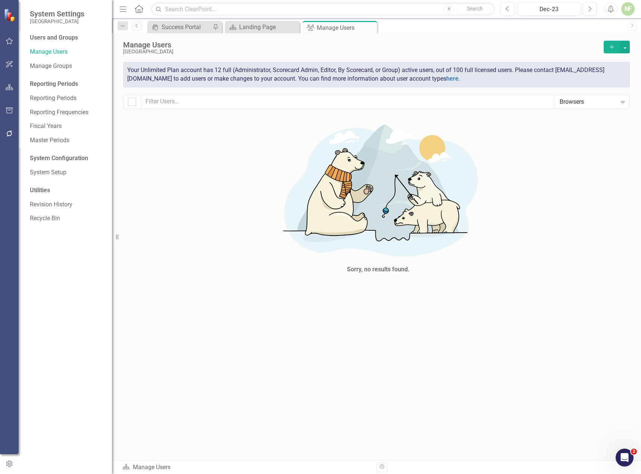
click at [598, 102] on div "Browsers" at bounding box center [588, 101] width 57 height 9
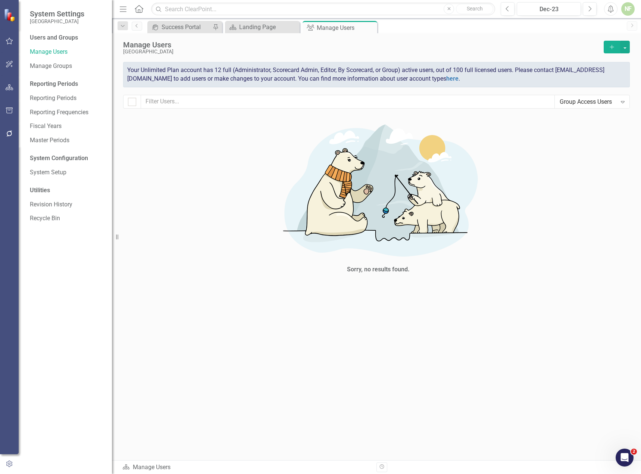
click at [602, 102] on div "Group Access Users" at bounding box center [588, 101] width 57 height 9
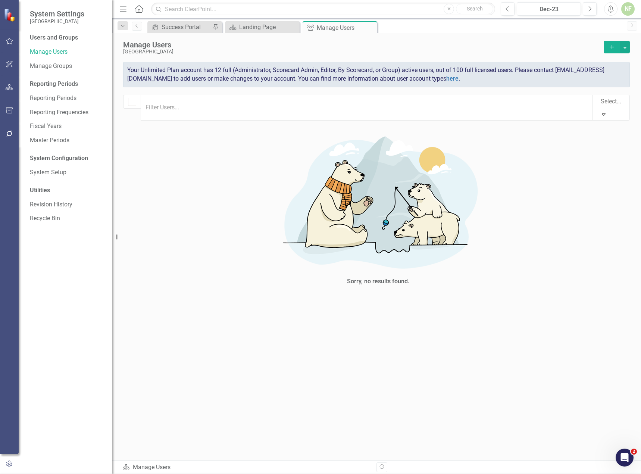
checkbox input "false"
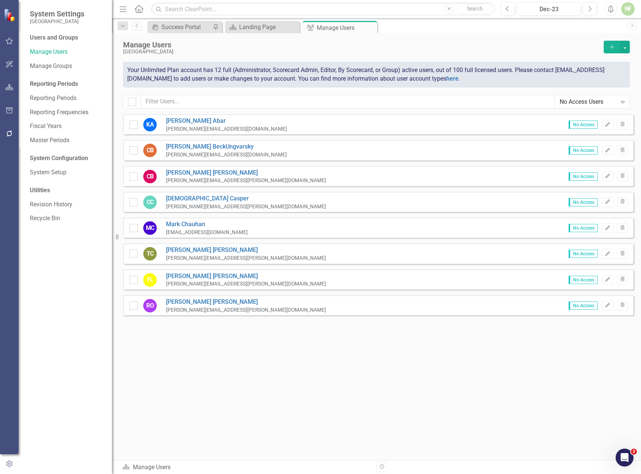
click at [600, 103] on div "No Access Users" at bounding box center [588, 101] width 57 height 9
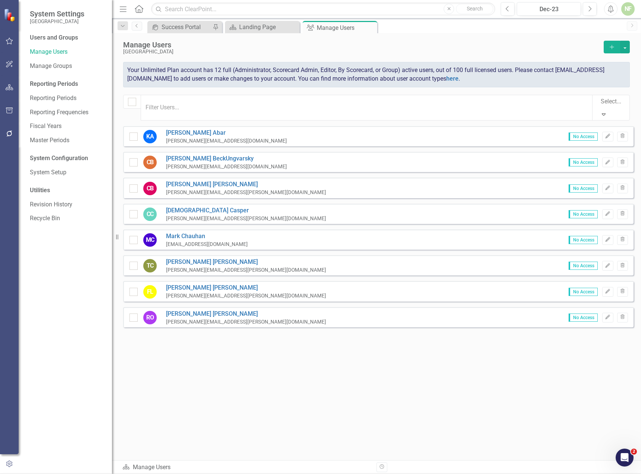
click at [601, 473] on div "Display All Users" at bounding box center [321, 480] width 629 height 9
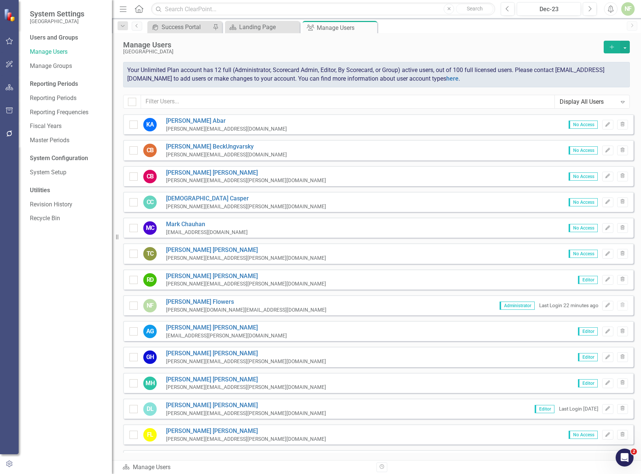
click at [443, 46] on div "Manage Users" at bounding box center [361, 45] width 477 height 8
click at [625, 45] on button "button" at bounding box center [625, 47] width 10 height 13
click at [604, 76] on link "Add Multiple Add Multiple Users" at bounding box center [594, 75] width 69 height 14
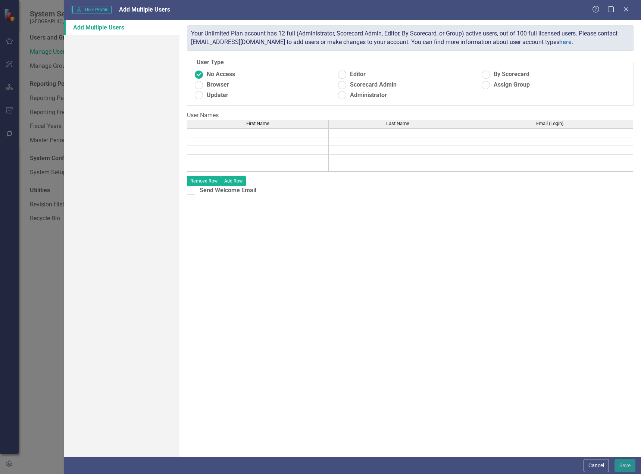
click at [231, 132] on td at bounding box center [258, 132] width 142 height 9
click at [242, 138] on td at bounding box center [258, 141] width 142 height 9
click at [242, 141] on td at bounding box center [258, 141] width 142 height 9
click at [242, 141] on textarea at bounding box center [258, 141] width 142 height 9
click at [251, 152] on td at bounding box center [258, 150] width 142 height 9
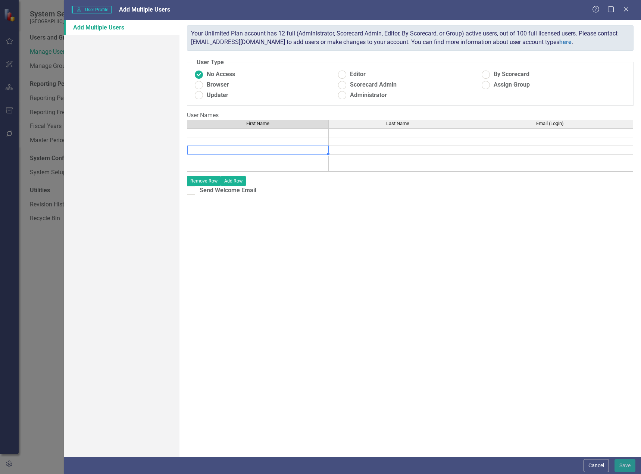
click at [393, 222] on div "ClearPoint has a wealth of options to help you ensure that people only have acc…" at bounding box center [410, 238] width 462 height 437
click at [596, 469] on button "Cancel" at bounding box center [596, 465] width 25 height 13
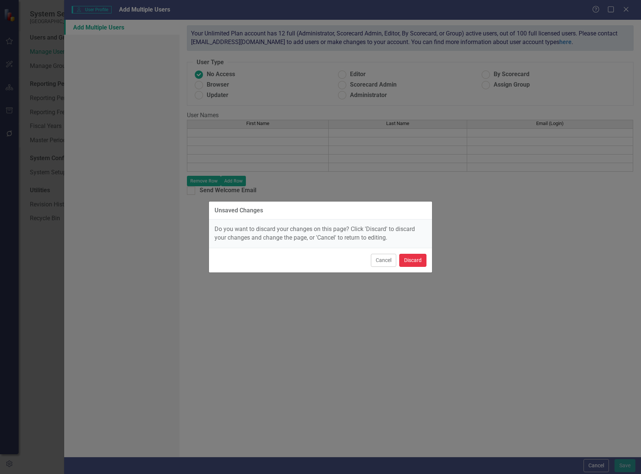
click at [409, 256] on button "Discard" at bounding box center [412, 260] width 27 height 13
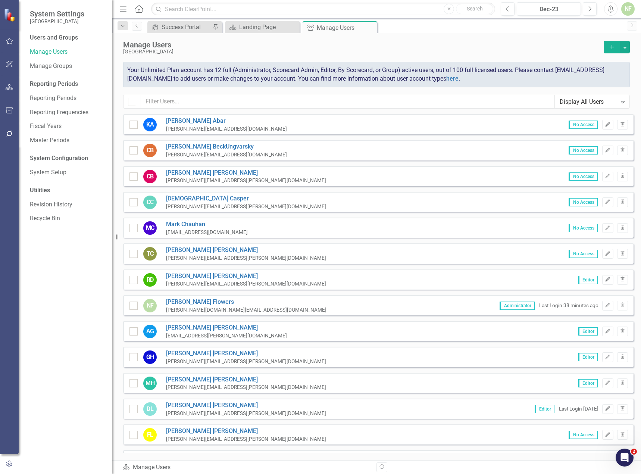
click at [50, 37] on div "Users and Groups" at bounding box center [67, 38] width 75 height 9
click at [50, 61] on div "Manage Groups" at bounding box center [67, 66] width 75 height 12
click at [59, 66] on link "Manage Groups" at bounding box center [67, 66] width 75 height 9
